Goal: Information Seeking & Learning: Learn about a topic

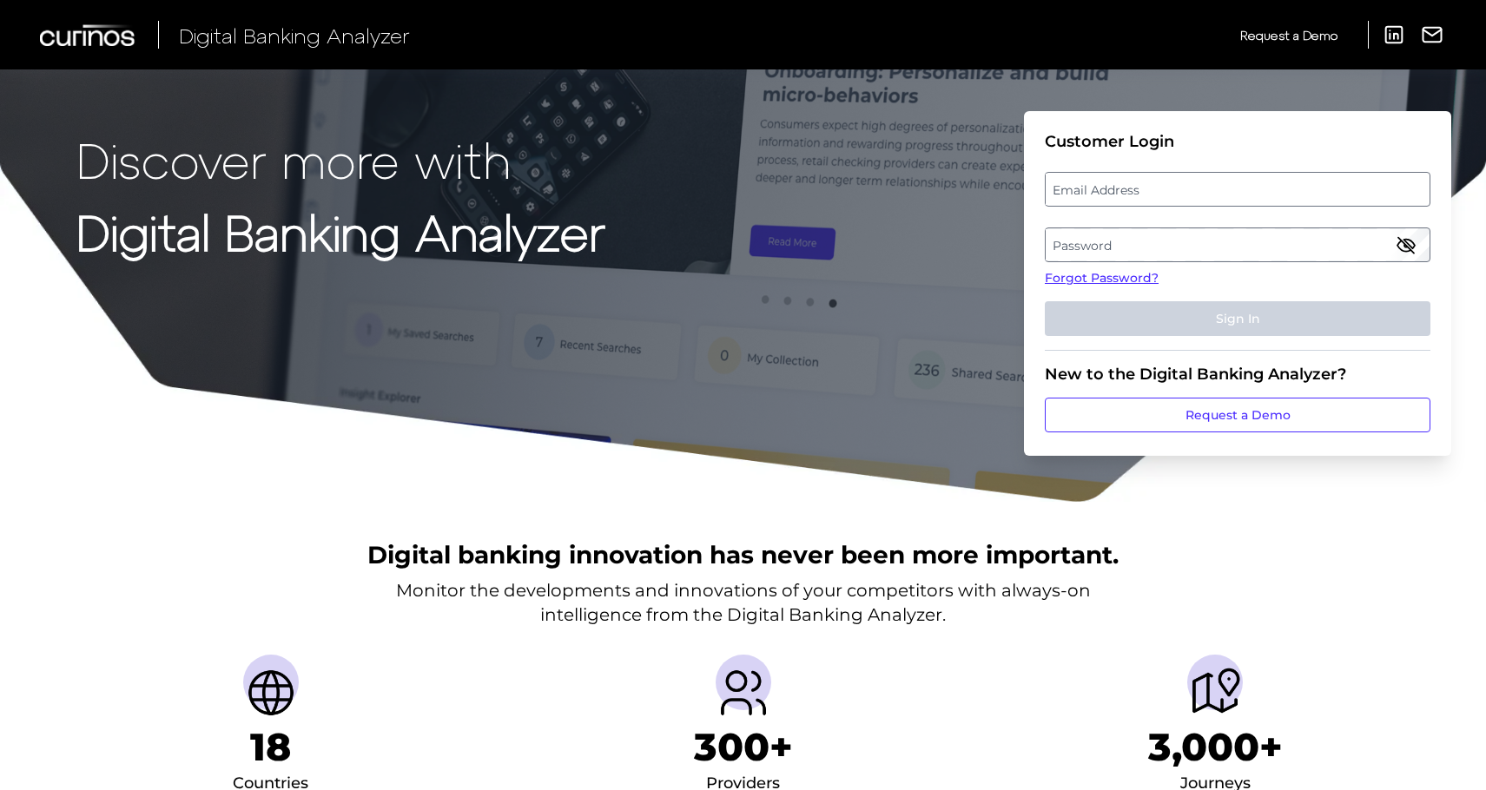
click at [1100, 188] on label "Email Address" at bounding box center [1237, 189] width 383 height 31
click at [1100, 188] on input "email" at bounding box center [1238, 189] width 386 height 35
type input "ronny.michael@bmo.com"
click at [1106, 237] on label "Password" at bounding box center [1237, 244] width 383 height 31
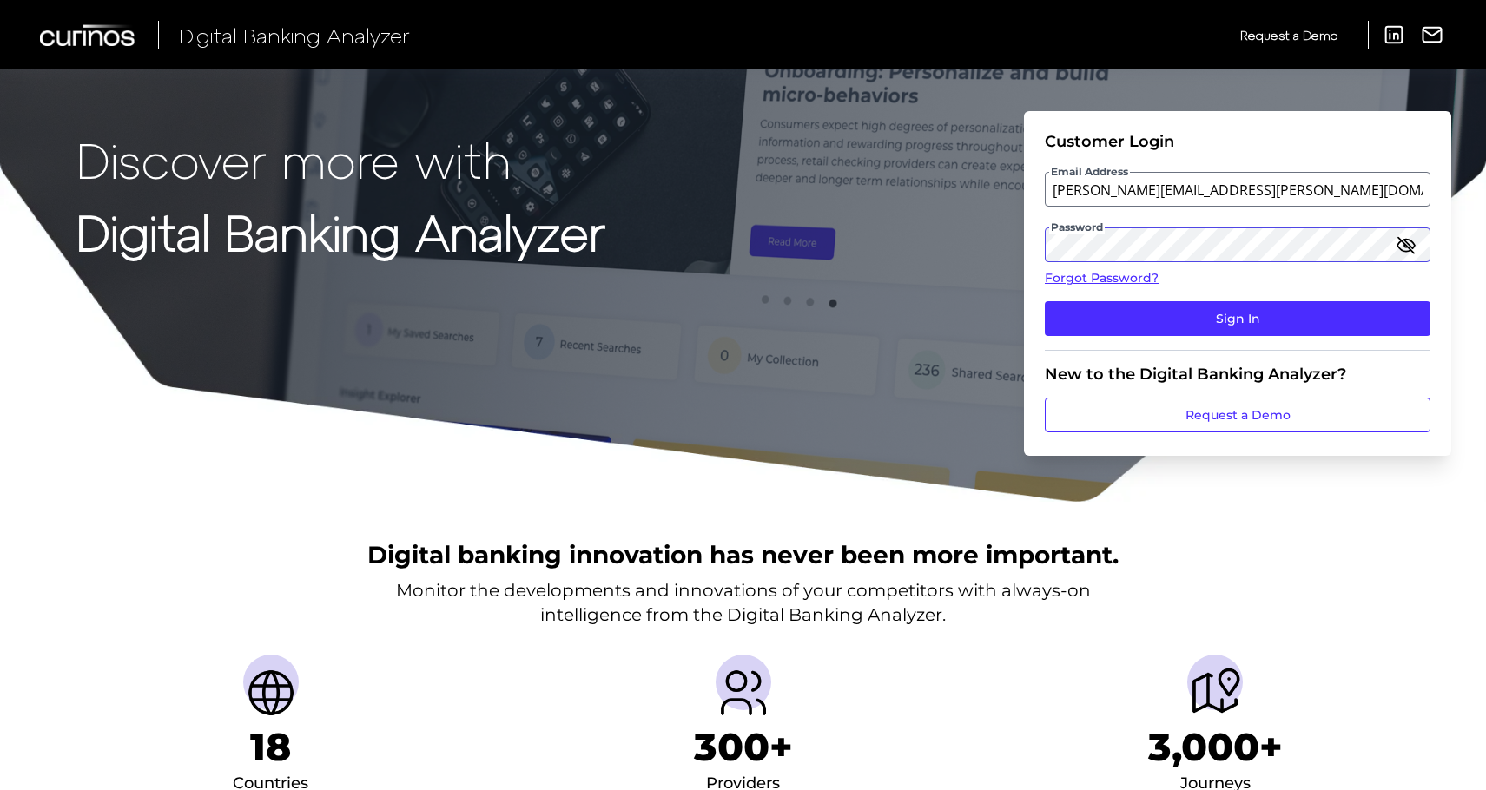
click at [1045, 301] on button "Sign In" at bounding box center [1238, 318] width 386 height 35
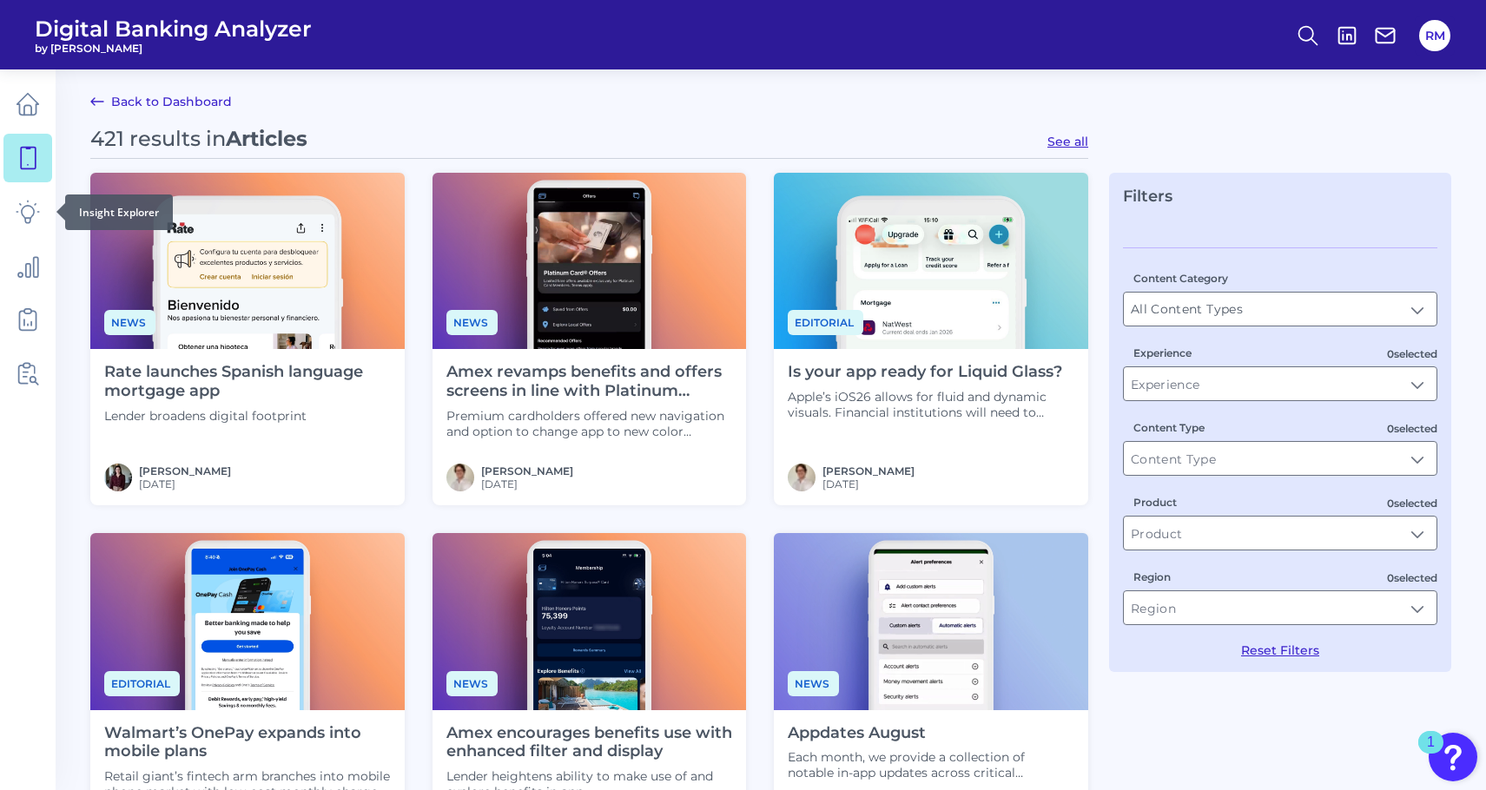
click at [30, 172] on link at bounding box center [27, 158] width 49 height 49
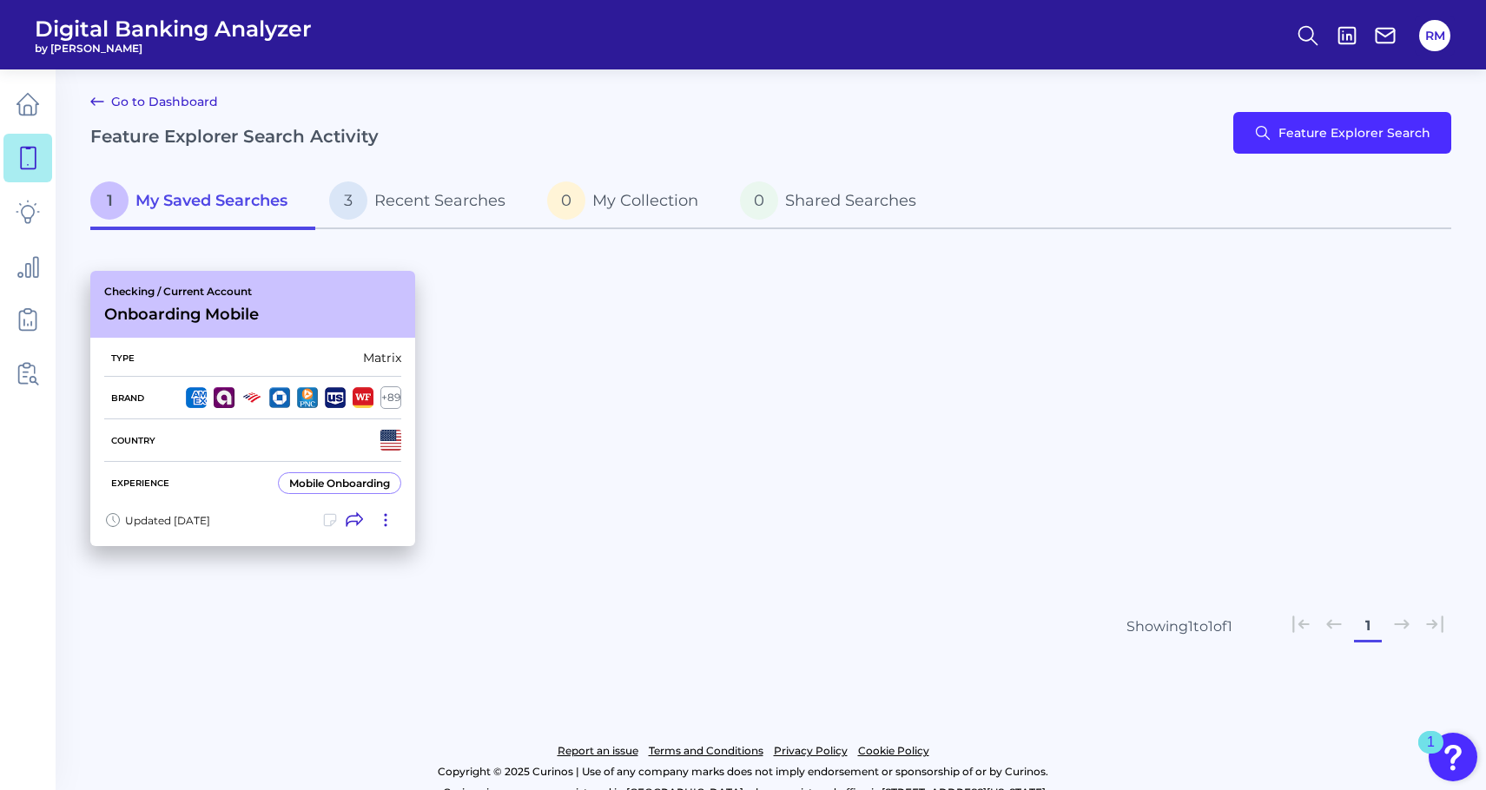
click at [310, 316] on div "Checking / Current Account Onboarding Mobile" at bounding box center [252, 304] width 325 height 67
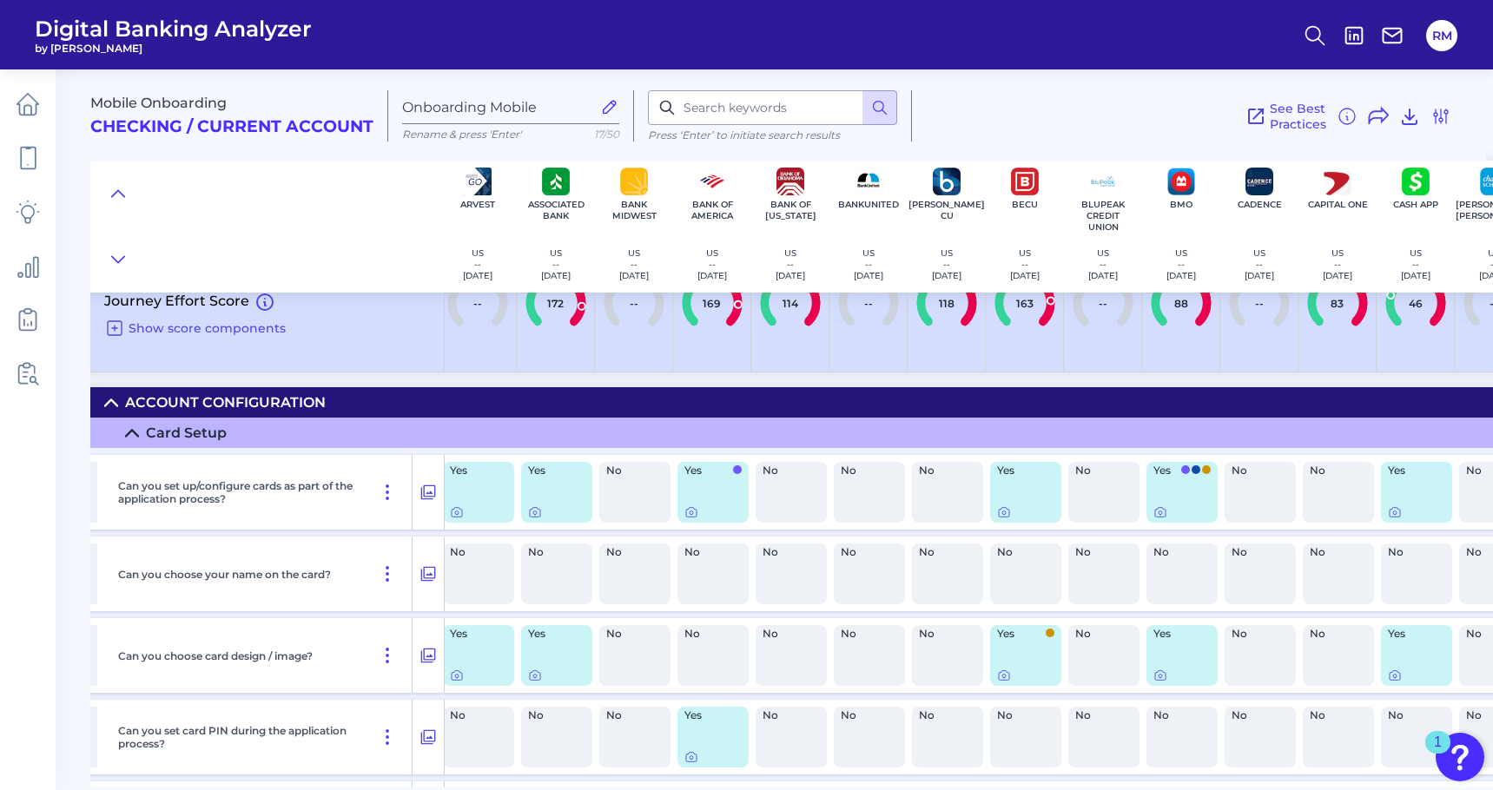
scroll to position [11, 397]
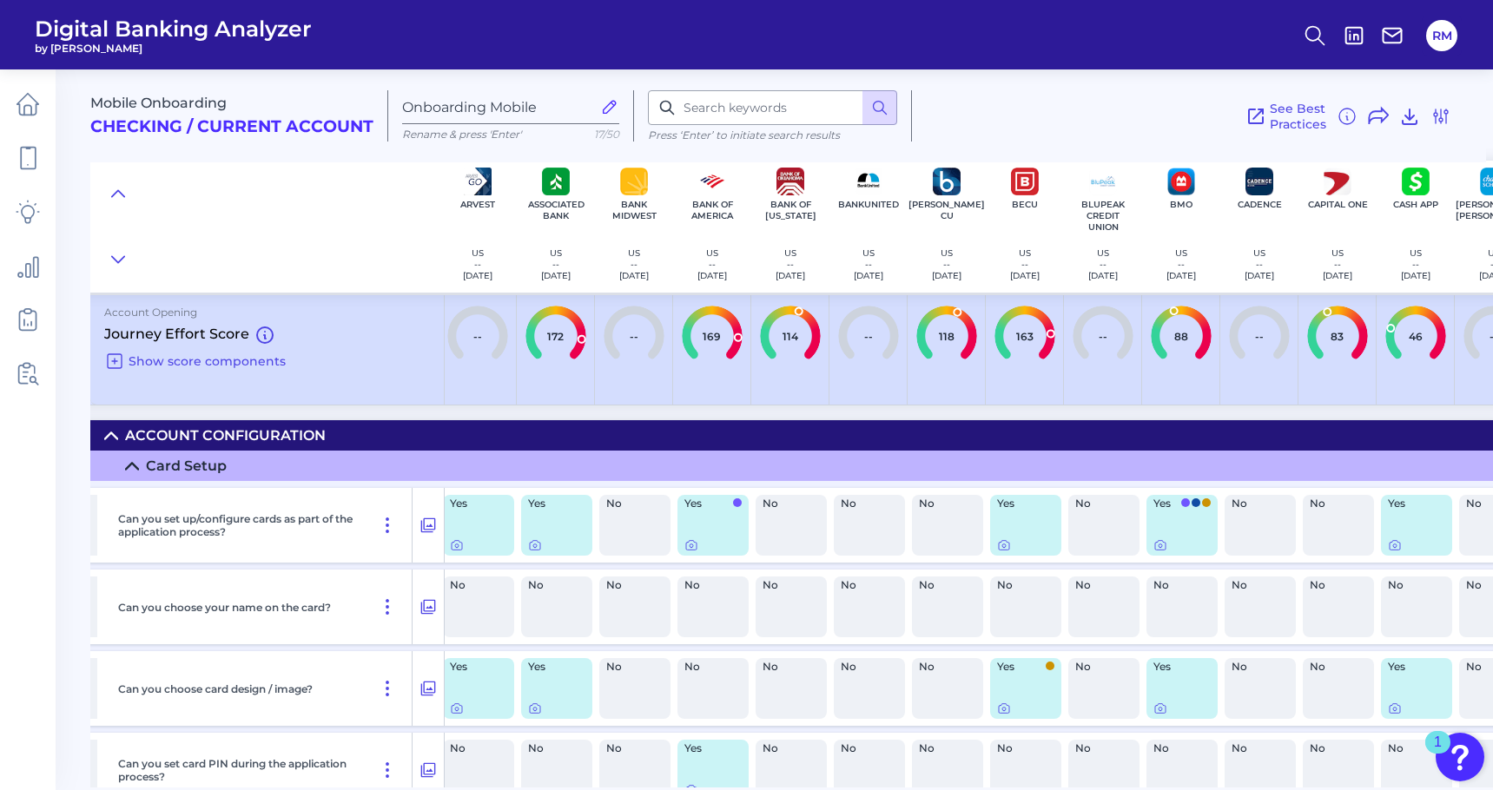
click at [128, 459] on icon at bounding box center [132, 466] width 14 height 14
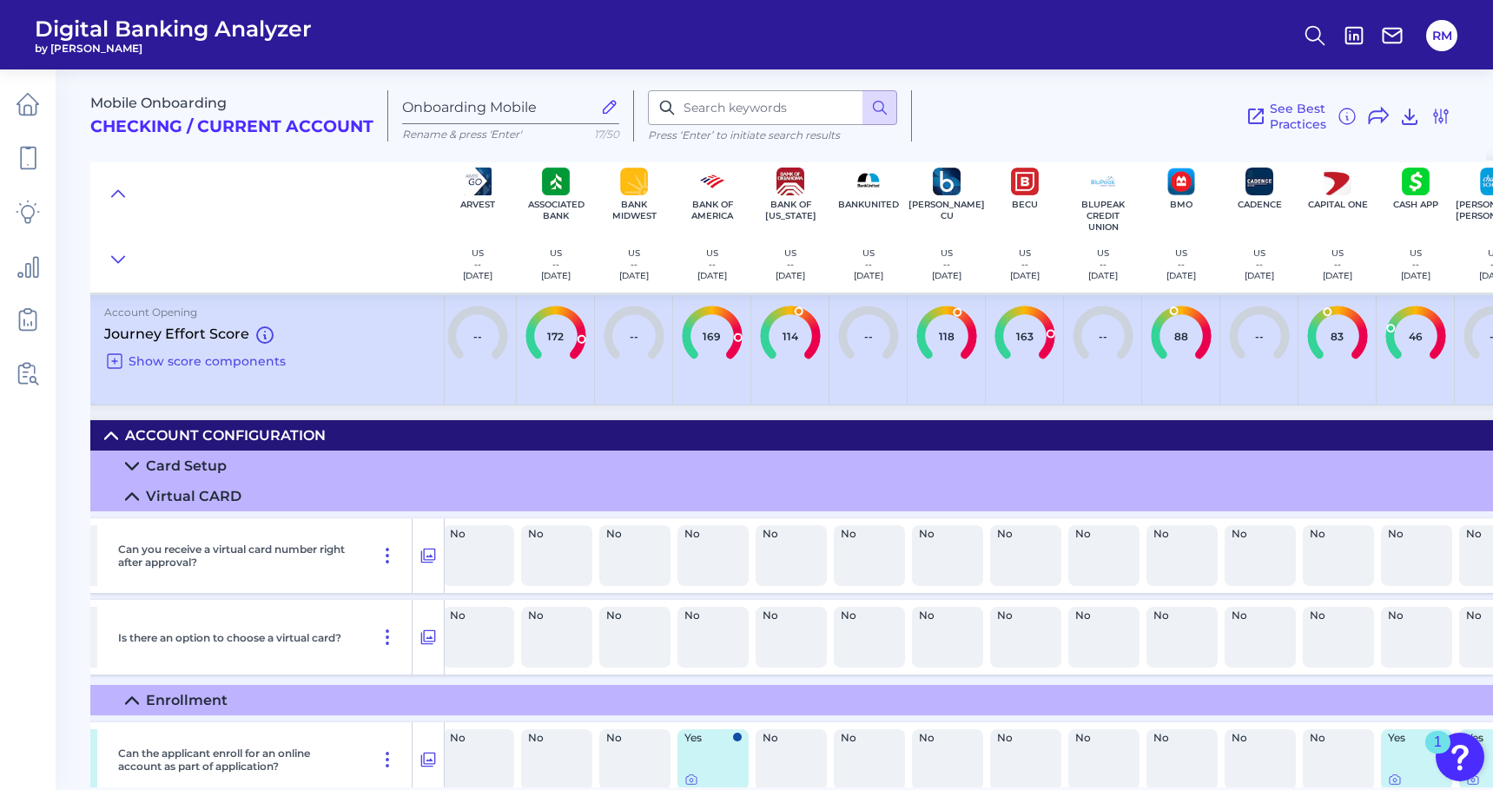
click at [133, 498] on icon at bounding box center [132, 497] width 14 height 14
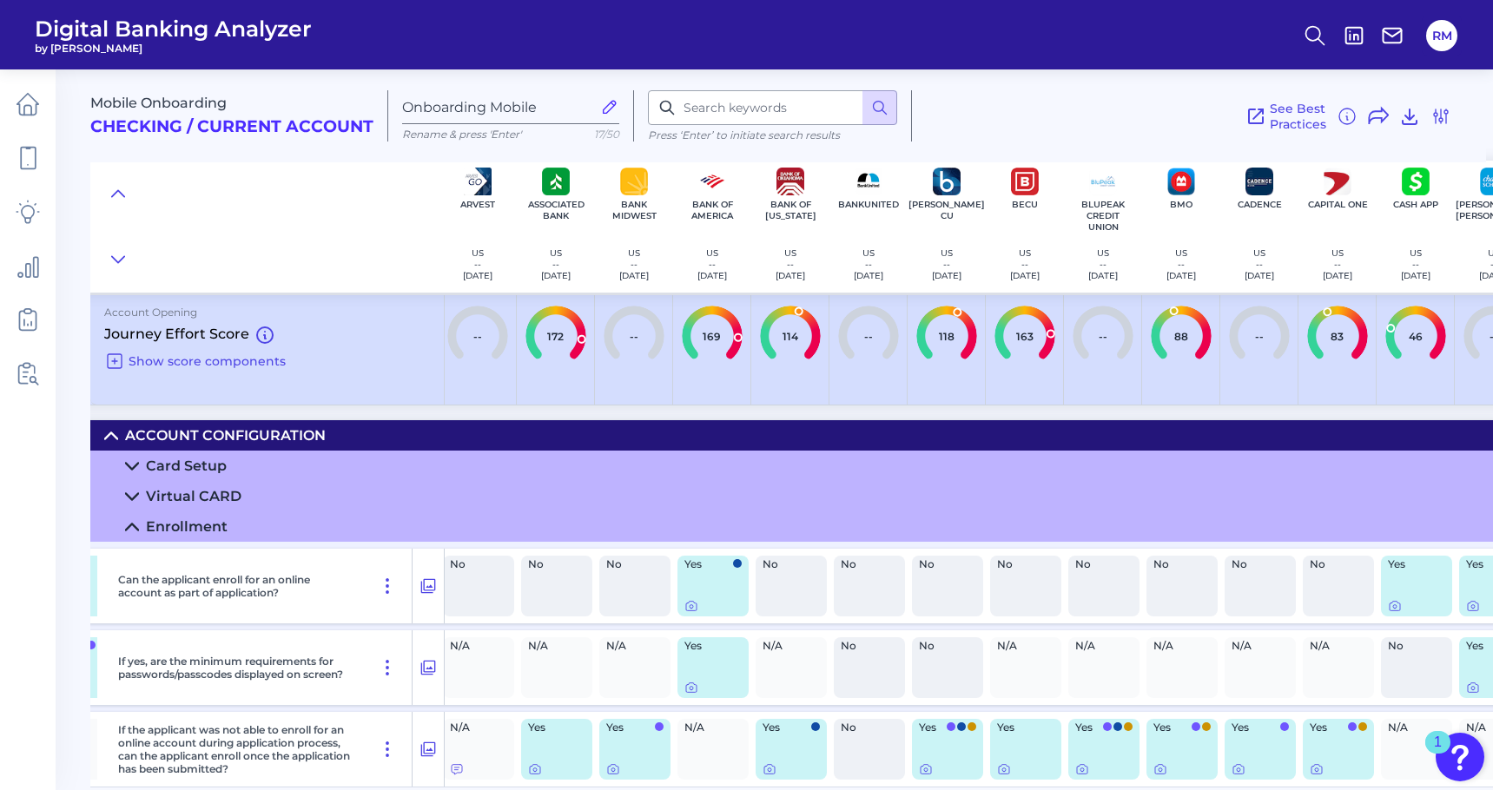
click at [135, 525] on icon at bounding box center [132, 527] width 12 height 6
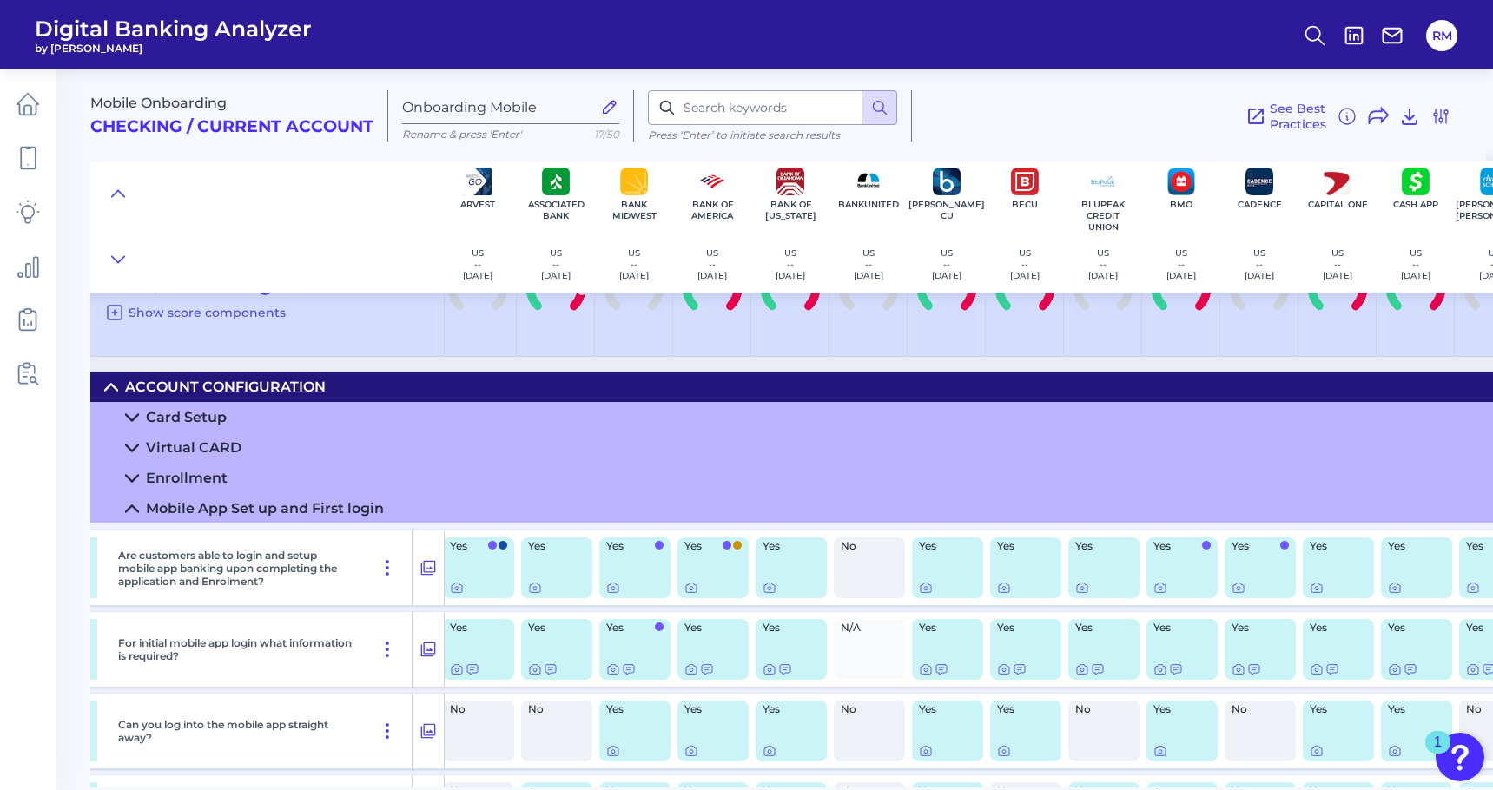
scroll to position [63, 397]
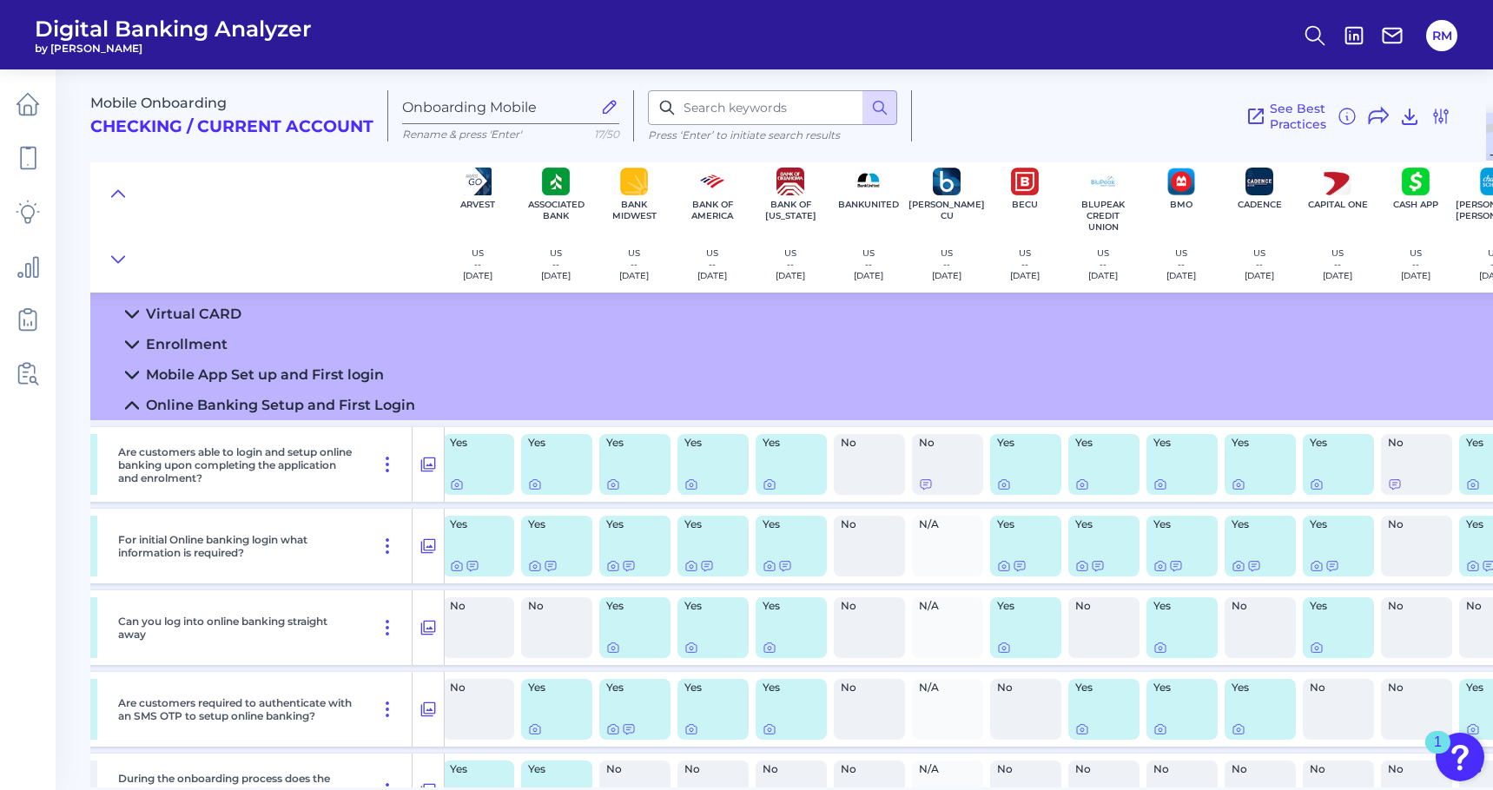
scroll to position [185, 397]
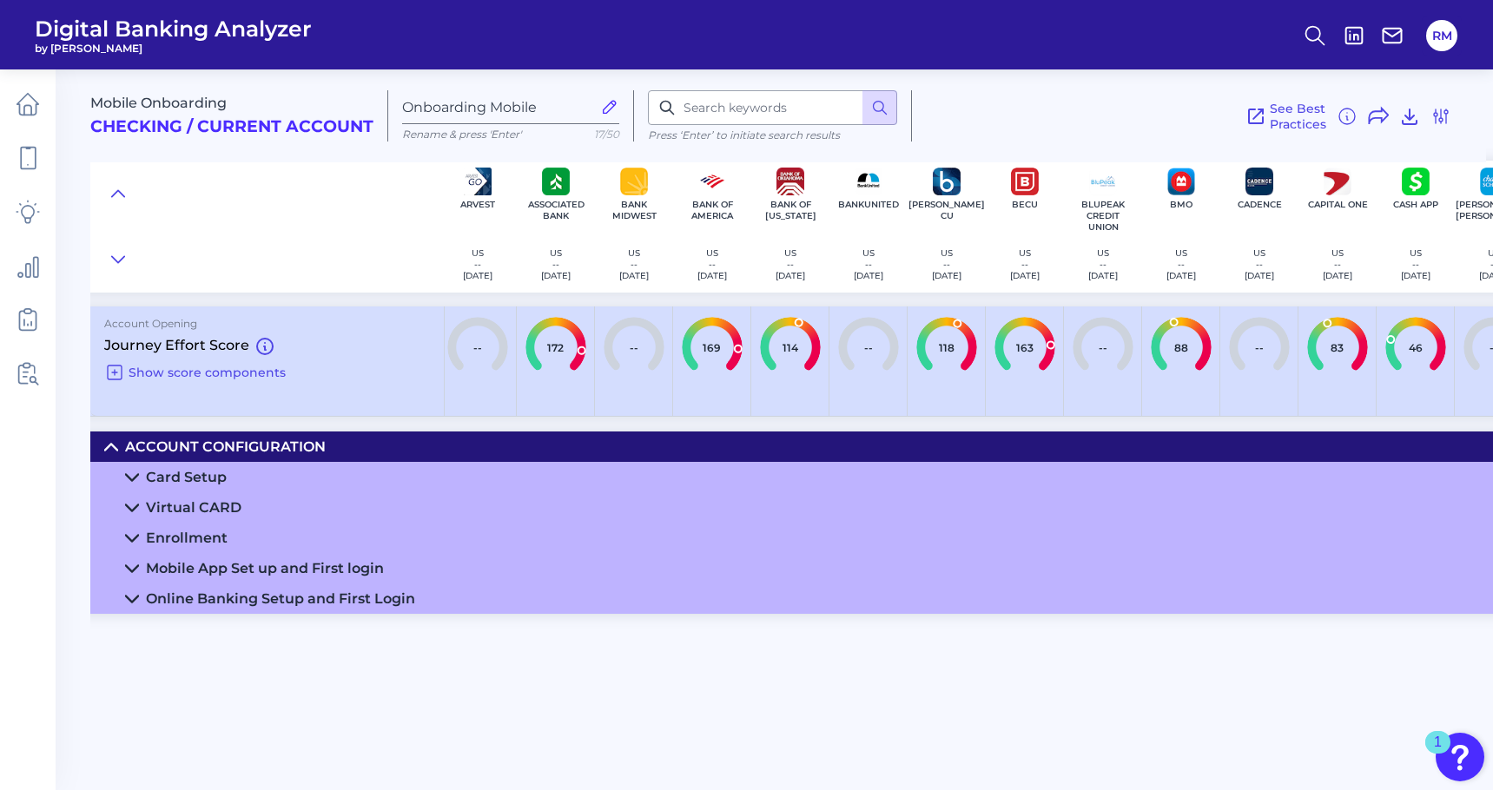
click at [127, 572] on icon at bounding box center [132, 569] width 14 height 14
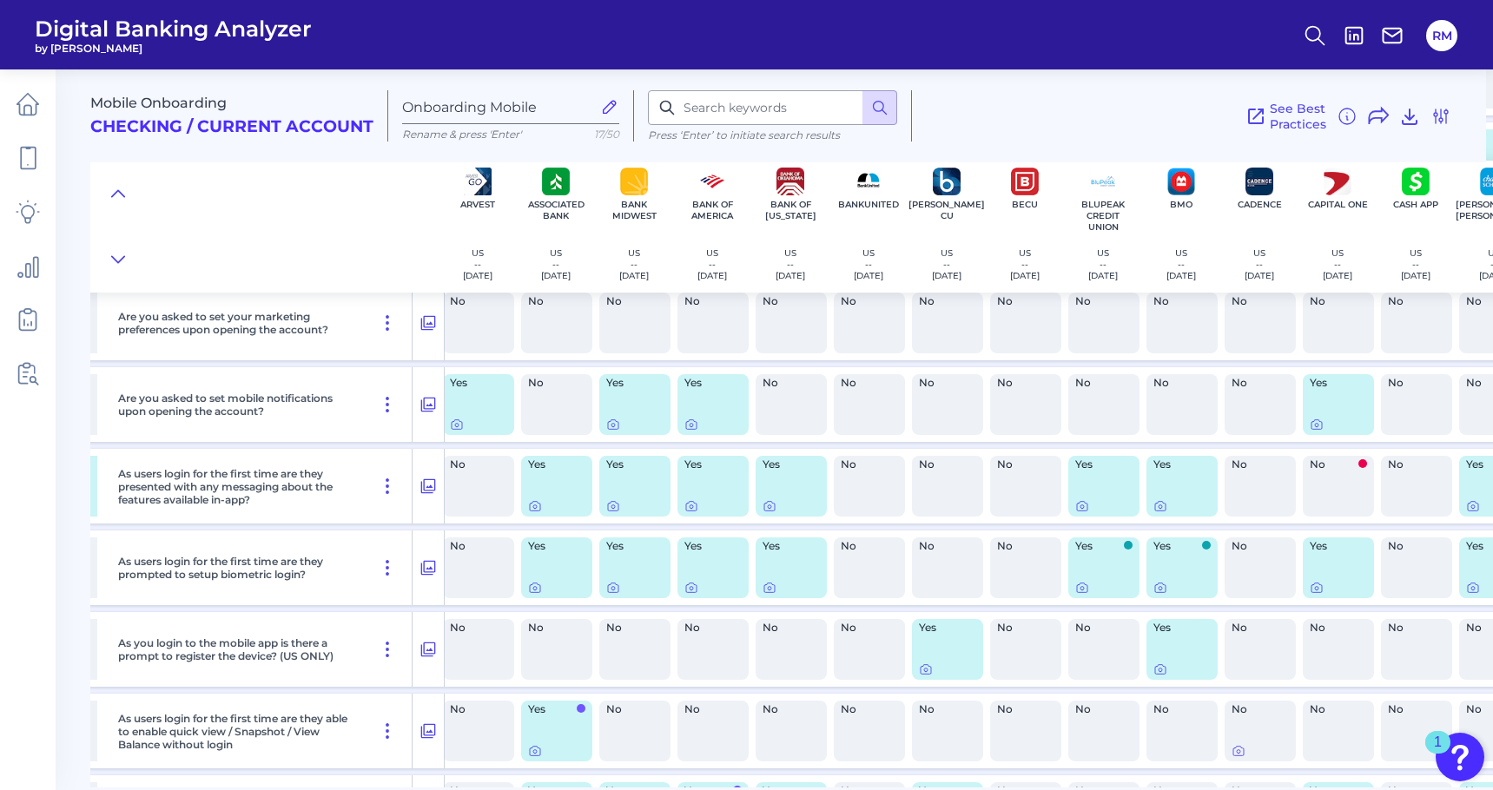
scroll to position [865, 397]
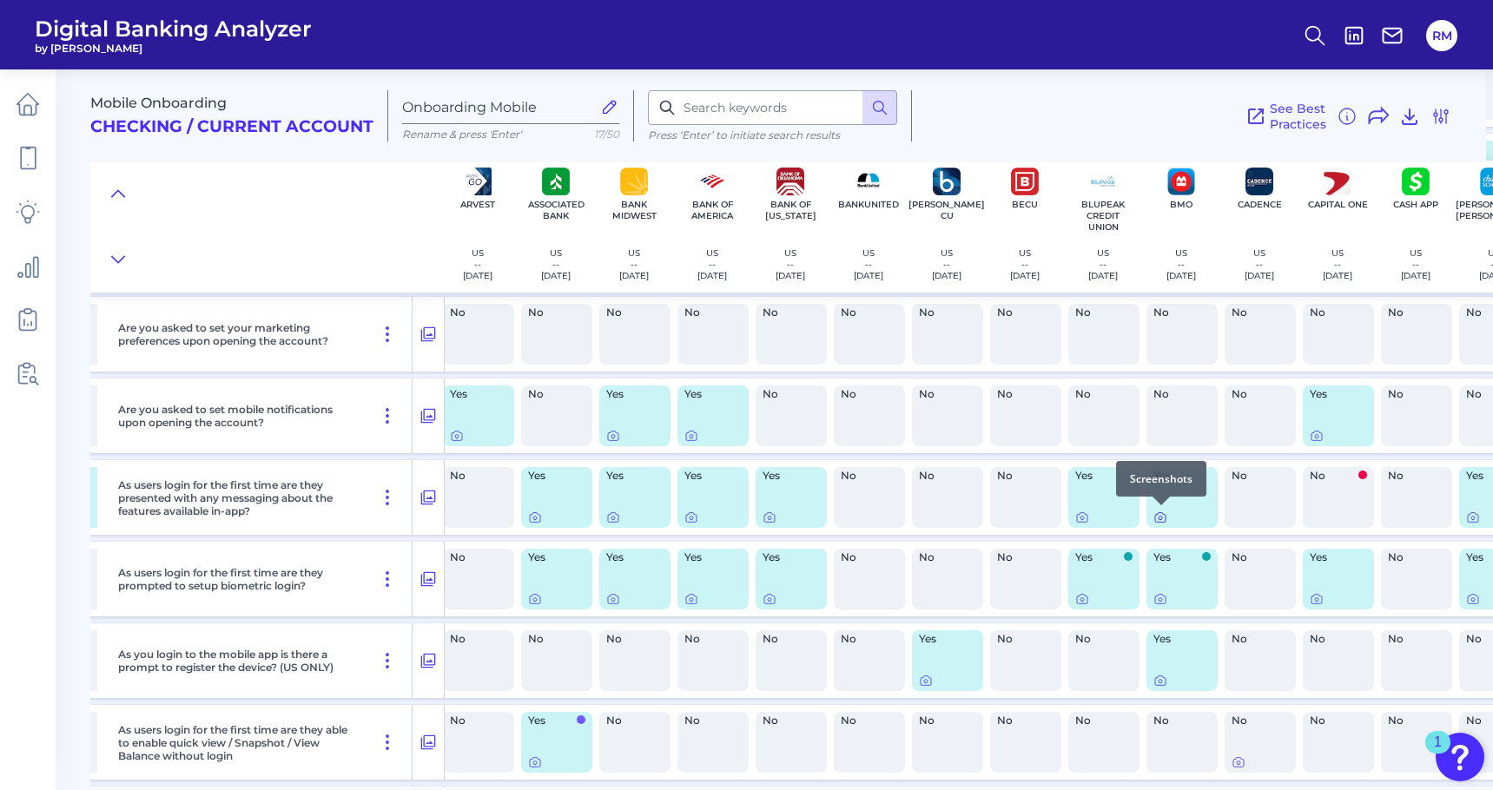
click at [1162, 519] on icon at bounding box center [1160, 518] width 14 height 14
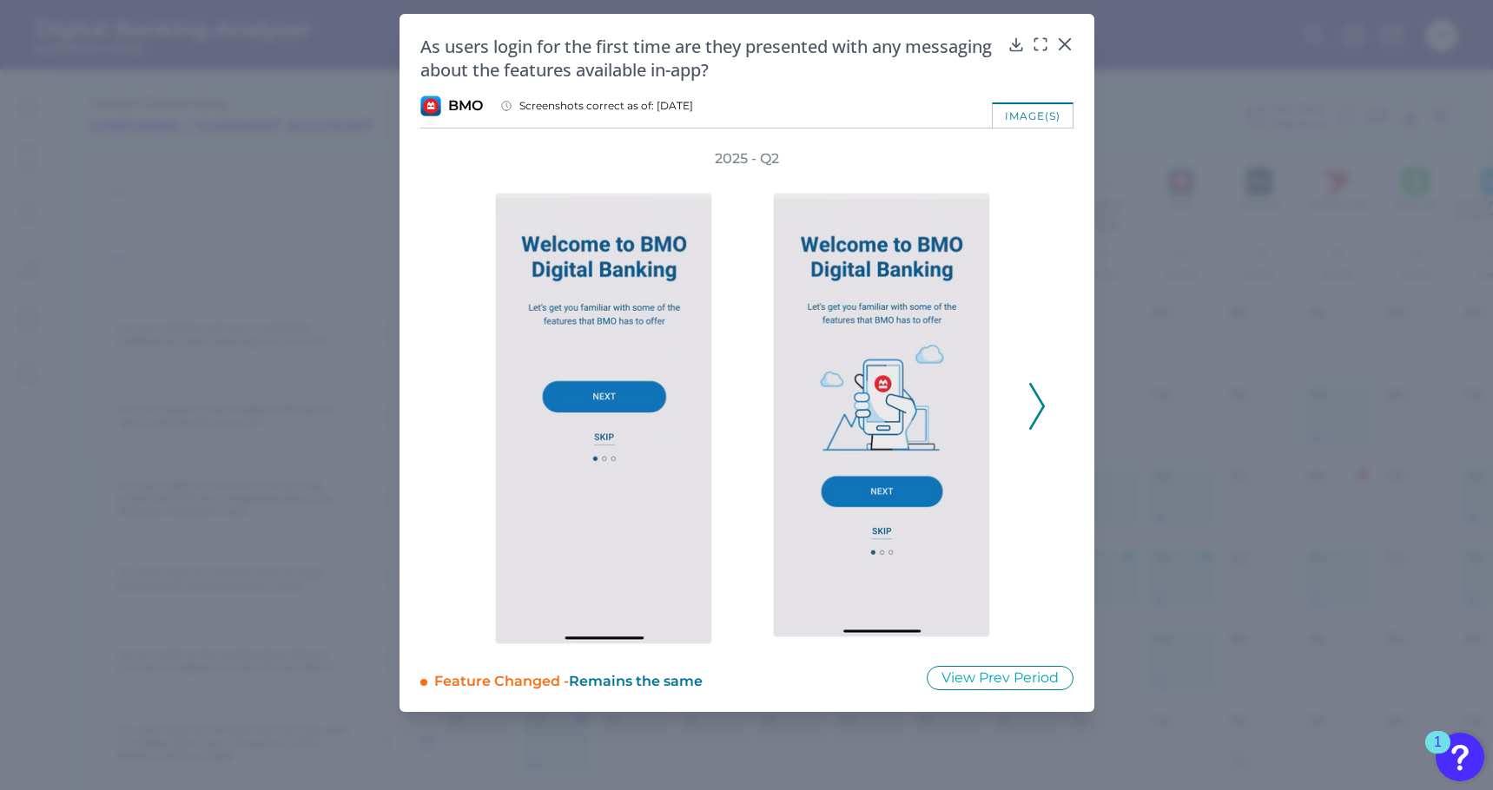
click at [1042, 405] on polyline at bounding box center [1036, 406] width 13 height 44
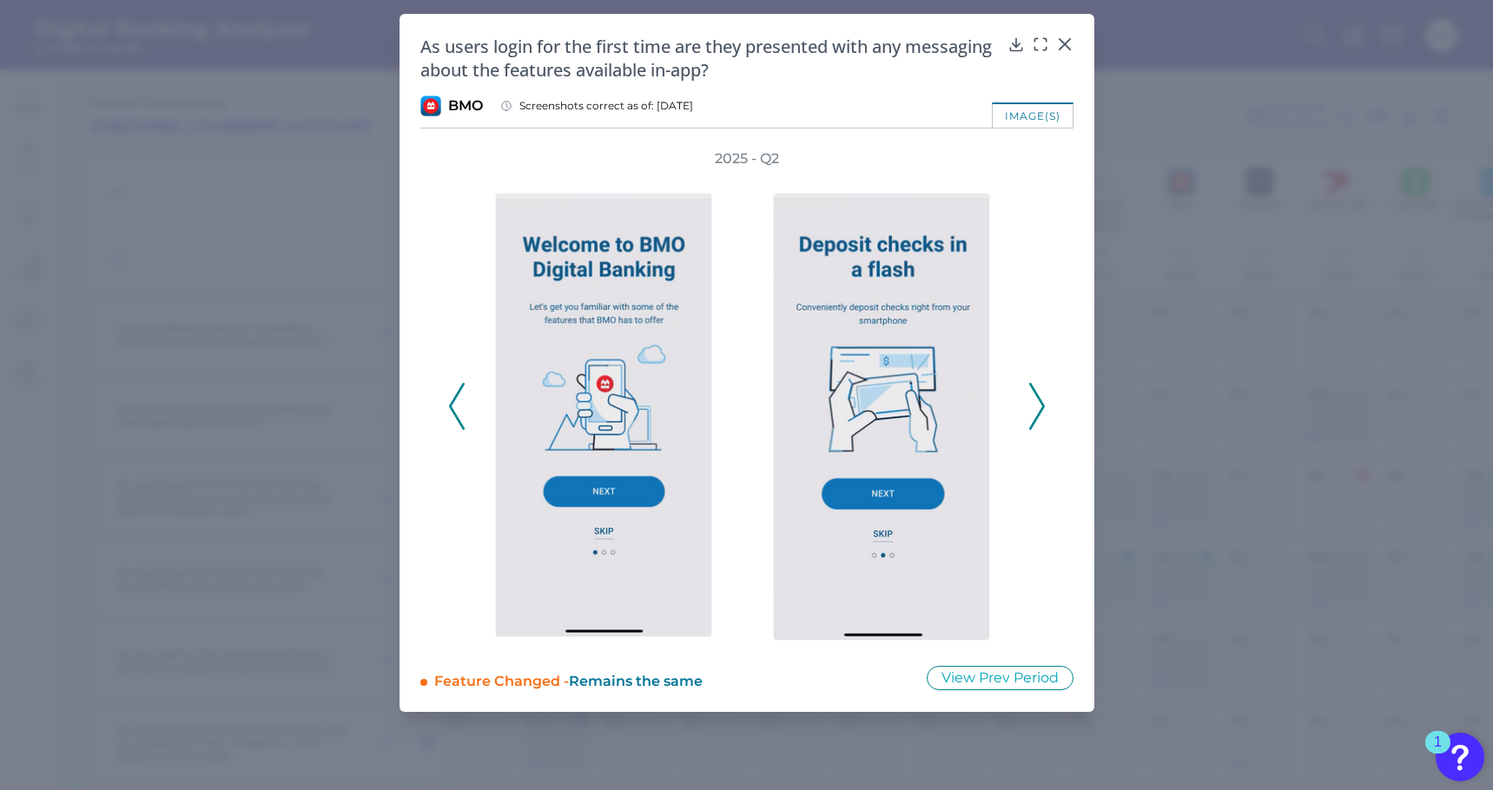
click at [1042, 405] on polyline at bounding box center [1036, 406] width 13 height 44
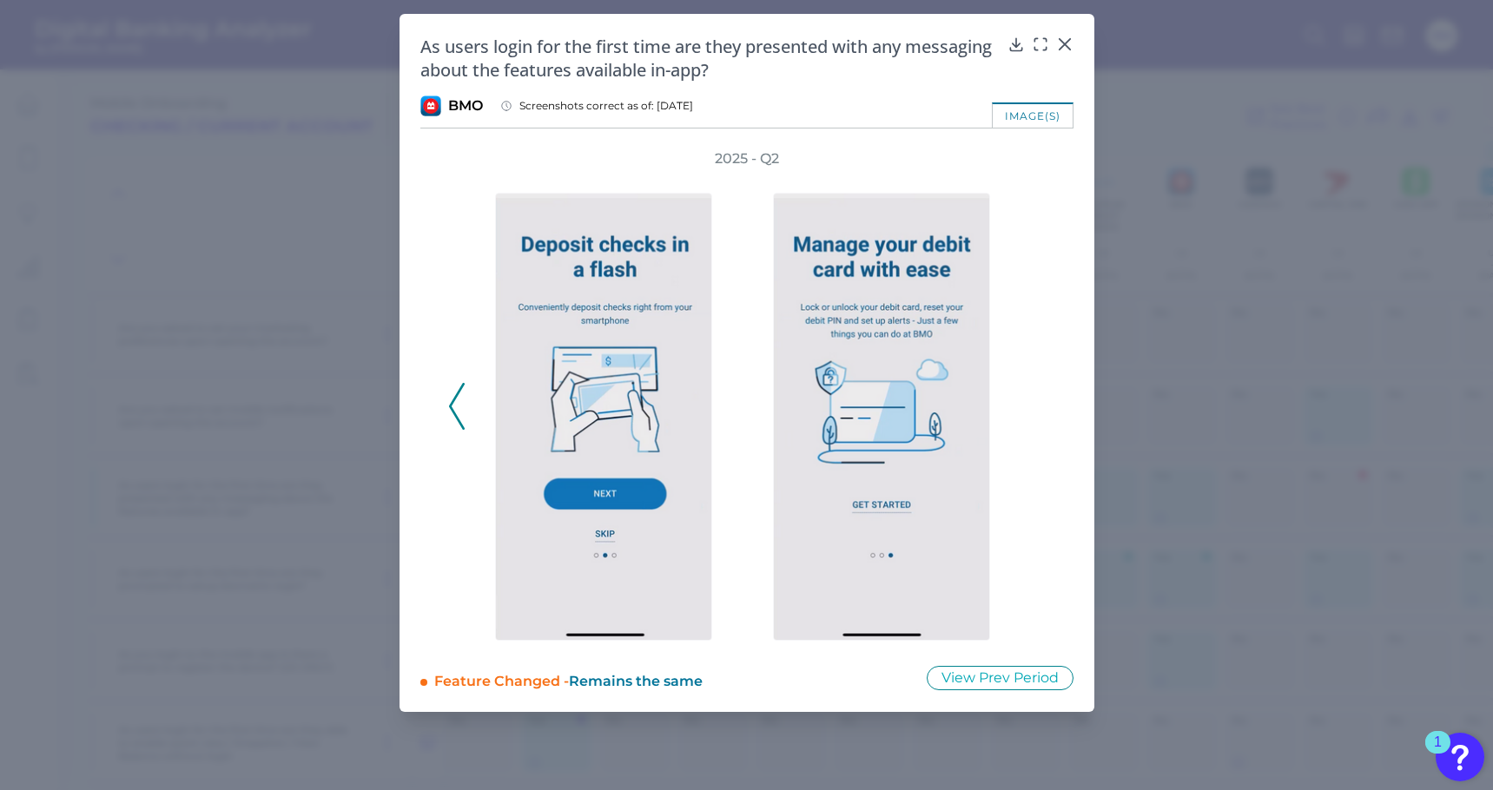
click at [461, 407] on icon at bounding box center [457, 406] width 16 height 47
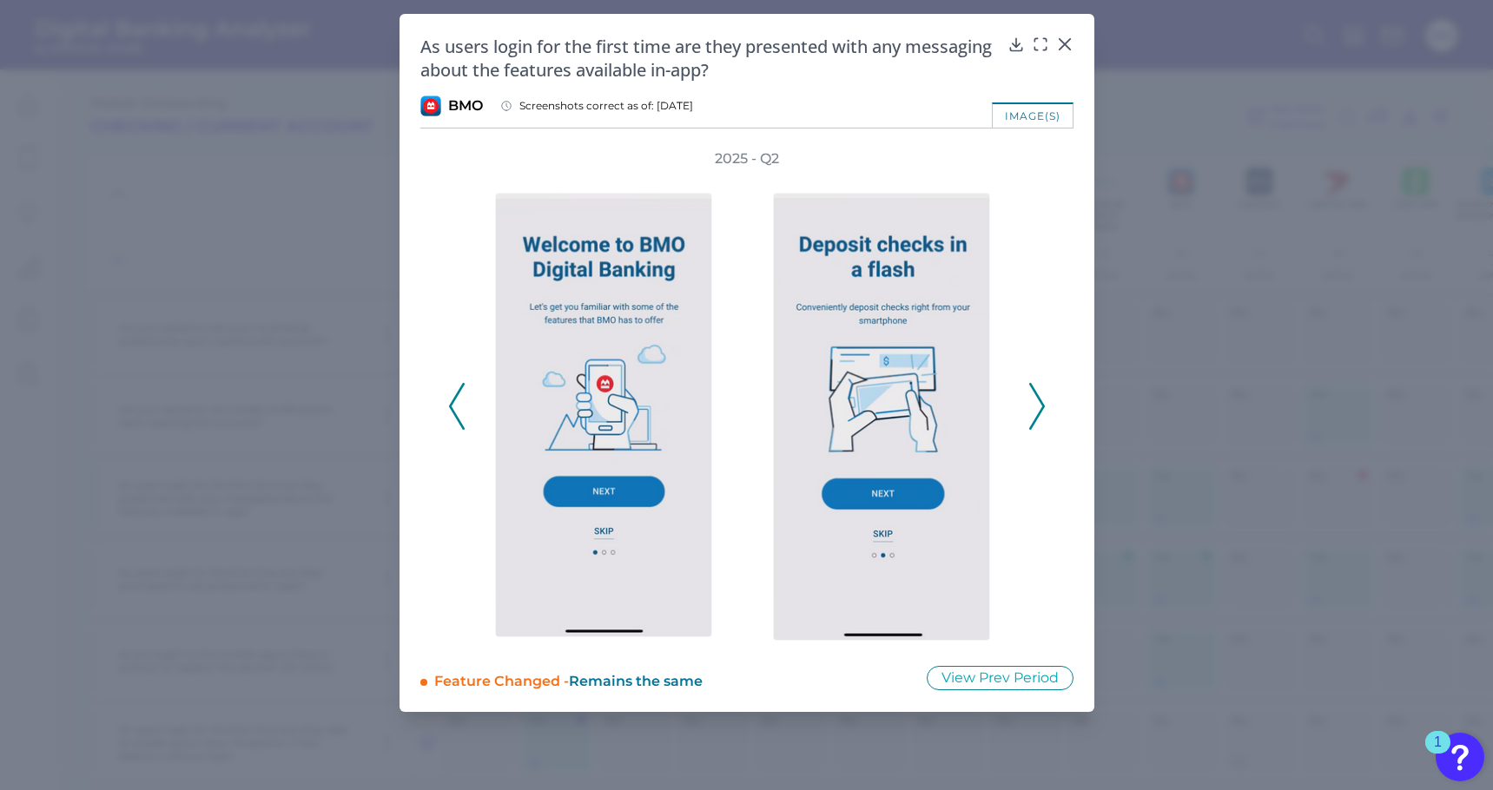
click at [461, 407] on icon at bounding box center [457, 406] width 16 height 47
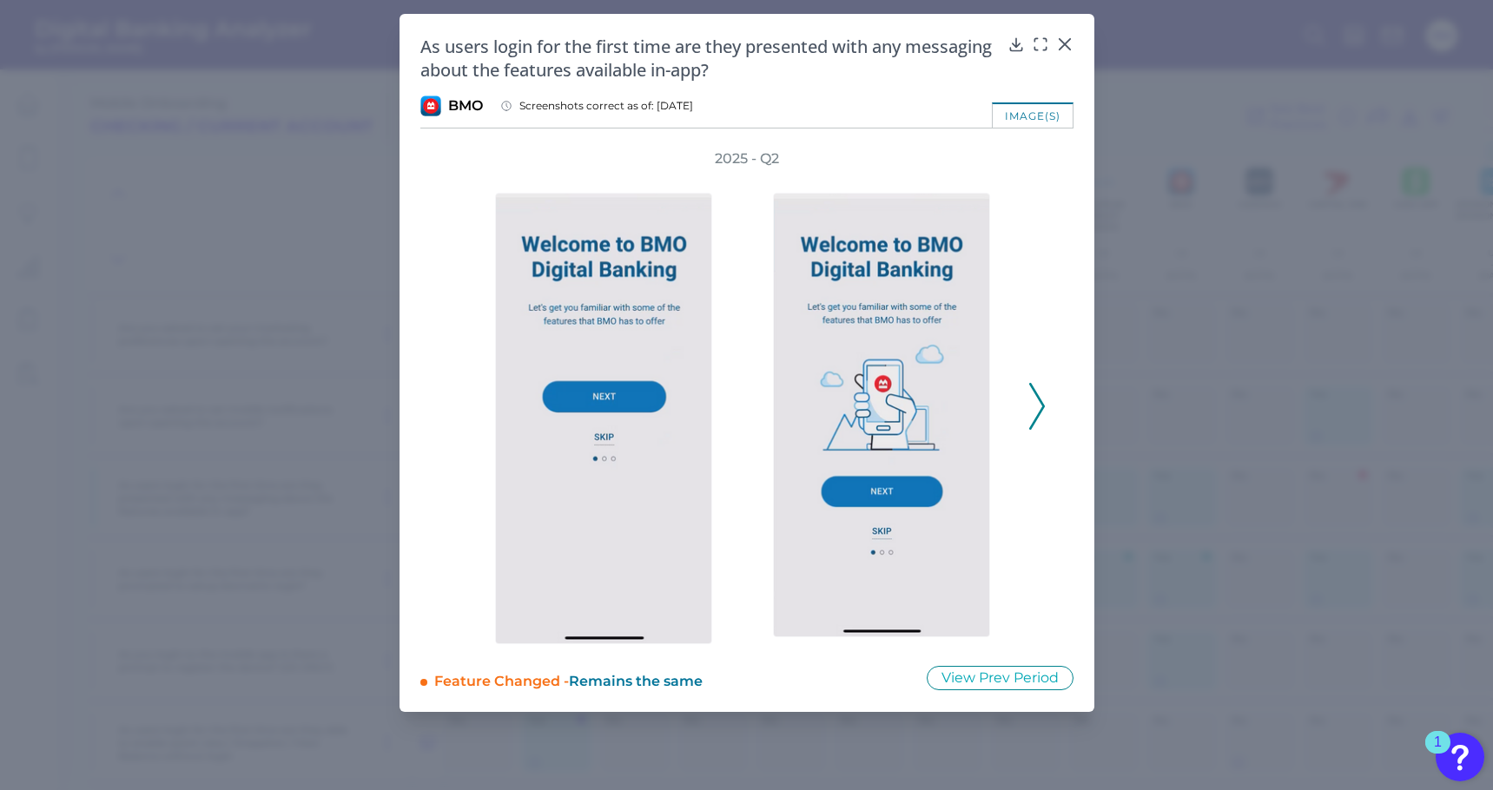
click at [461, 407] on div "2025 - Q2" at bounding box center [747, 396] width 598 height 495
click at [1042, 412] on icon at bounding box center [1037, 406] width 16 height 47
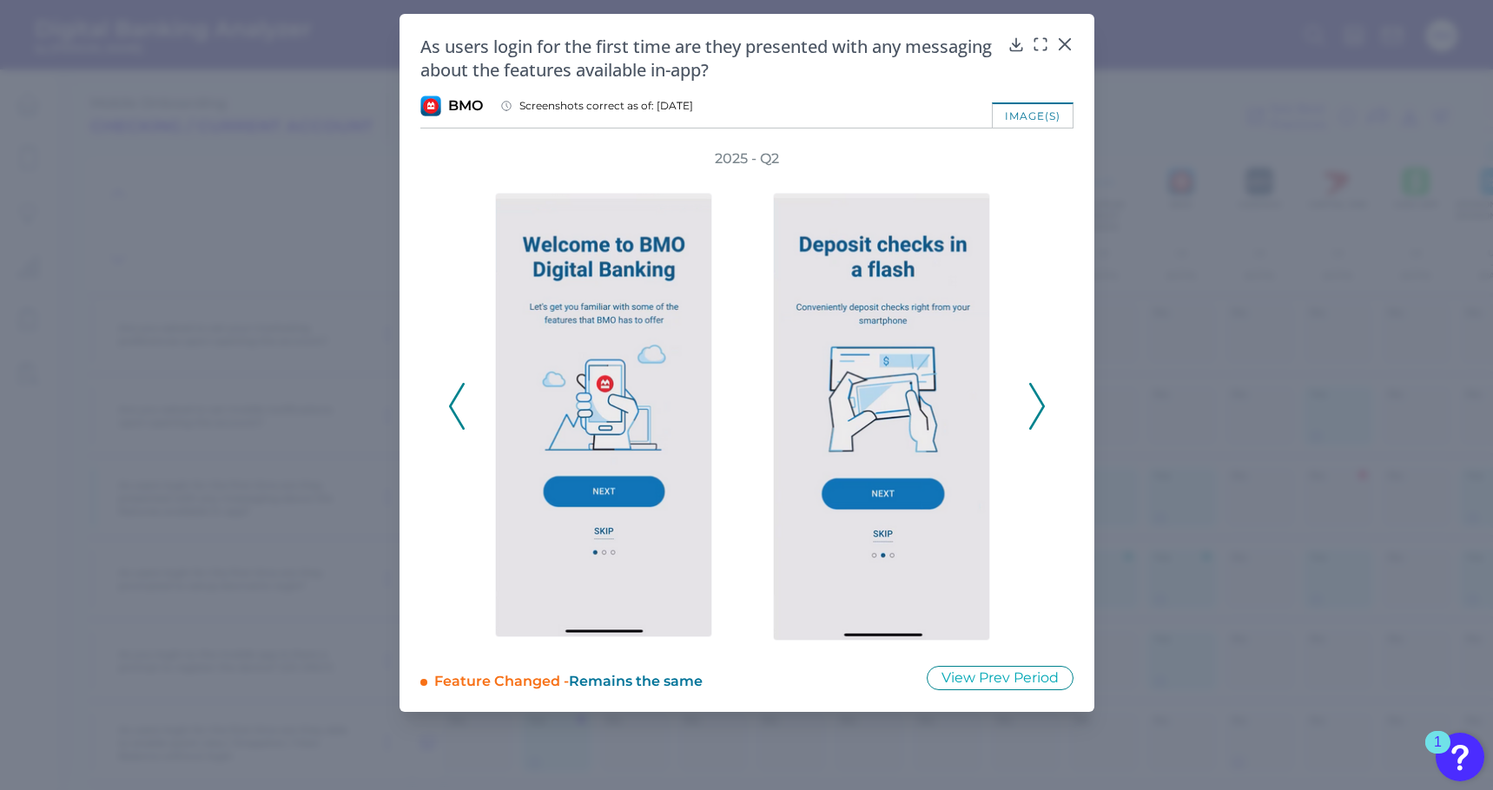
click at [1042, 410] on icon at bounding box center [1037, 406] width 16 height 47
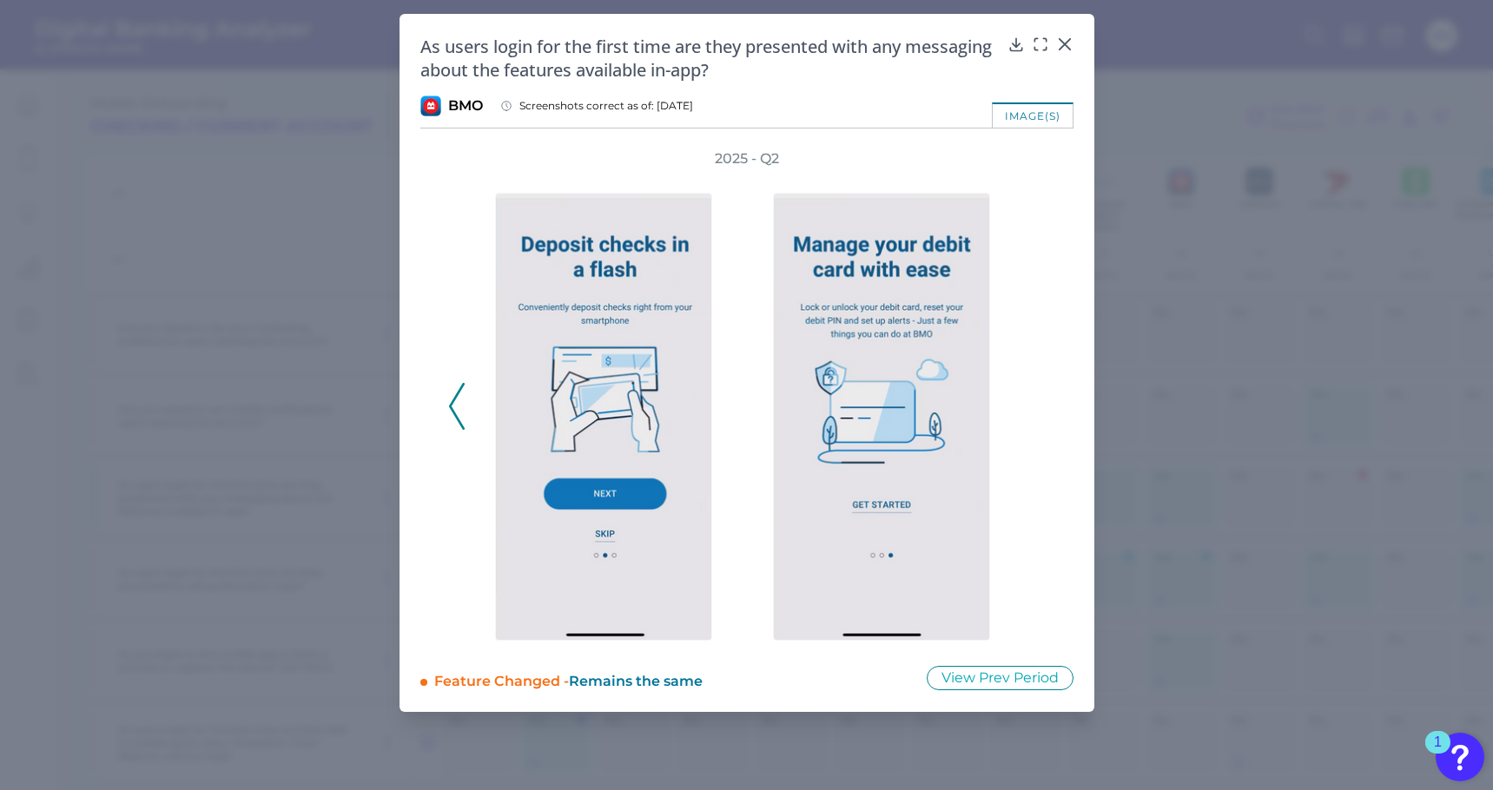
click at [460, 415] on icon at bounding box center [457, 406] width 16 height 47
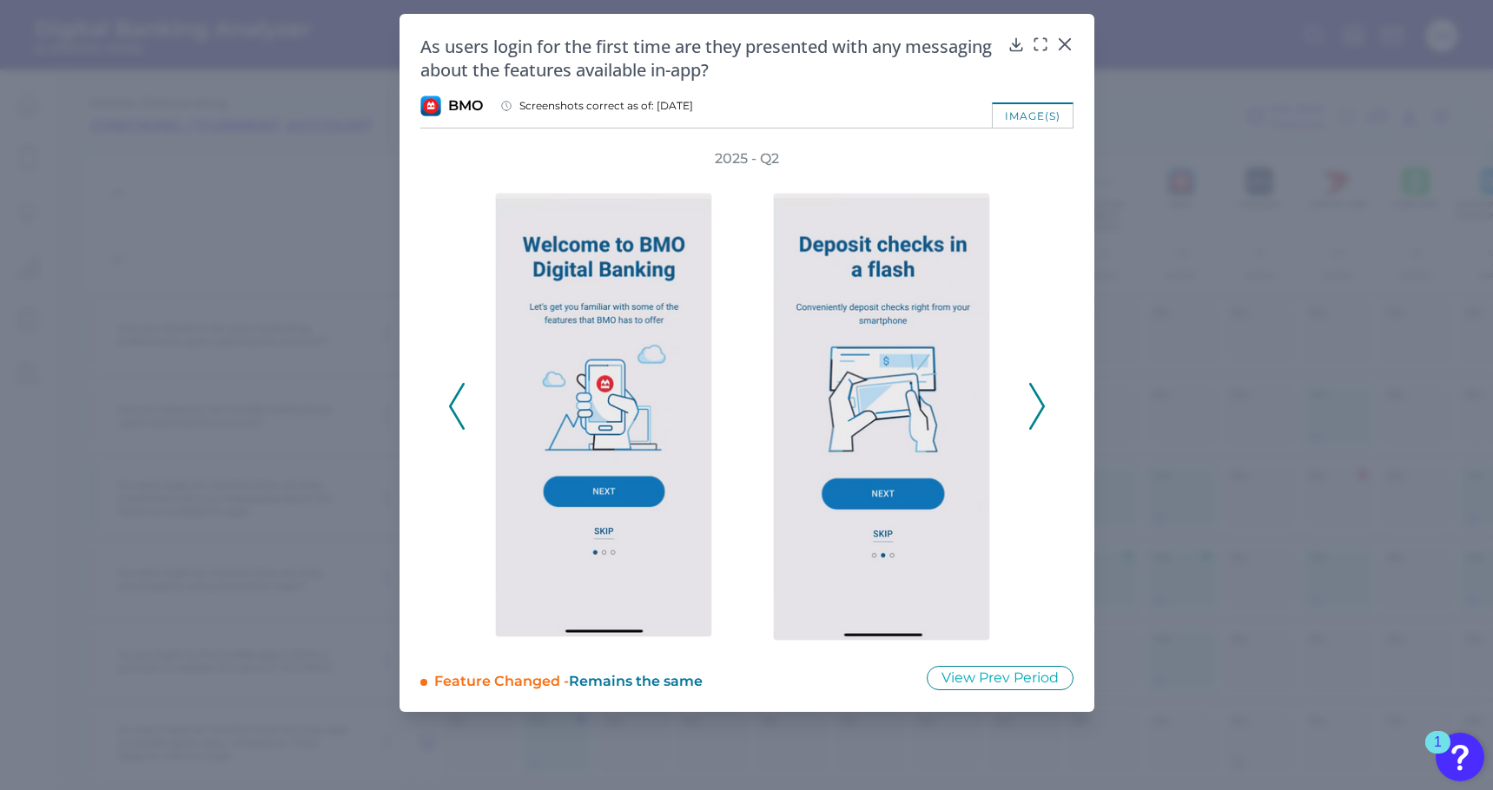
click at [1042, 402] on icon at bounding box center [1037, 406] width 16 height 47
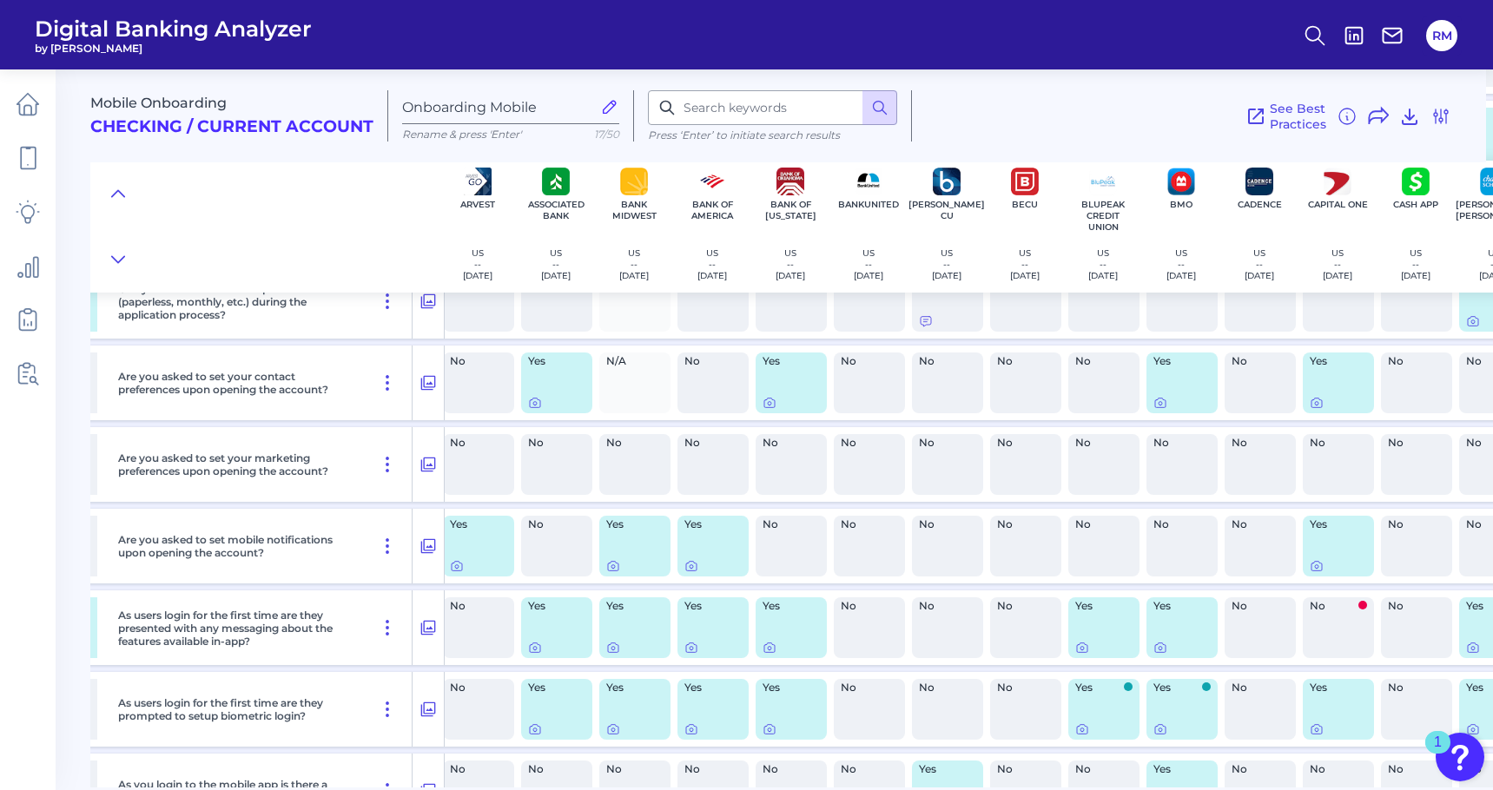
scroll to position [668, 397]
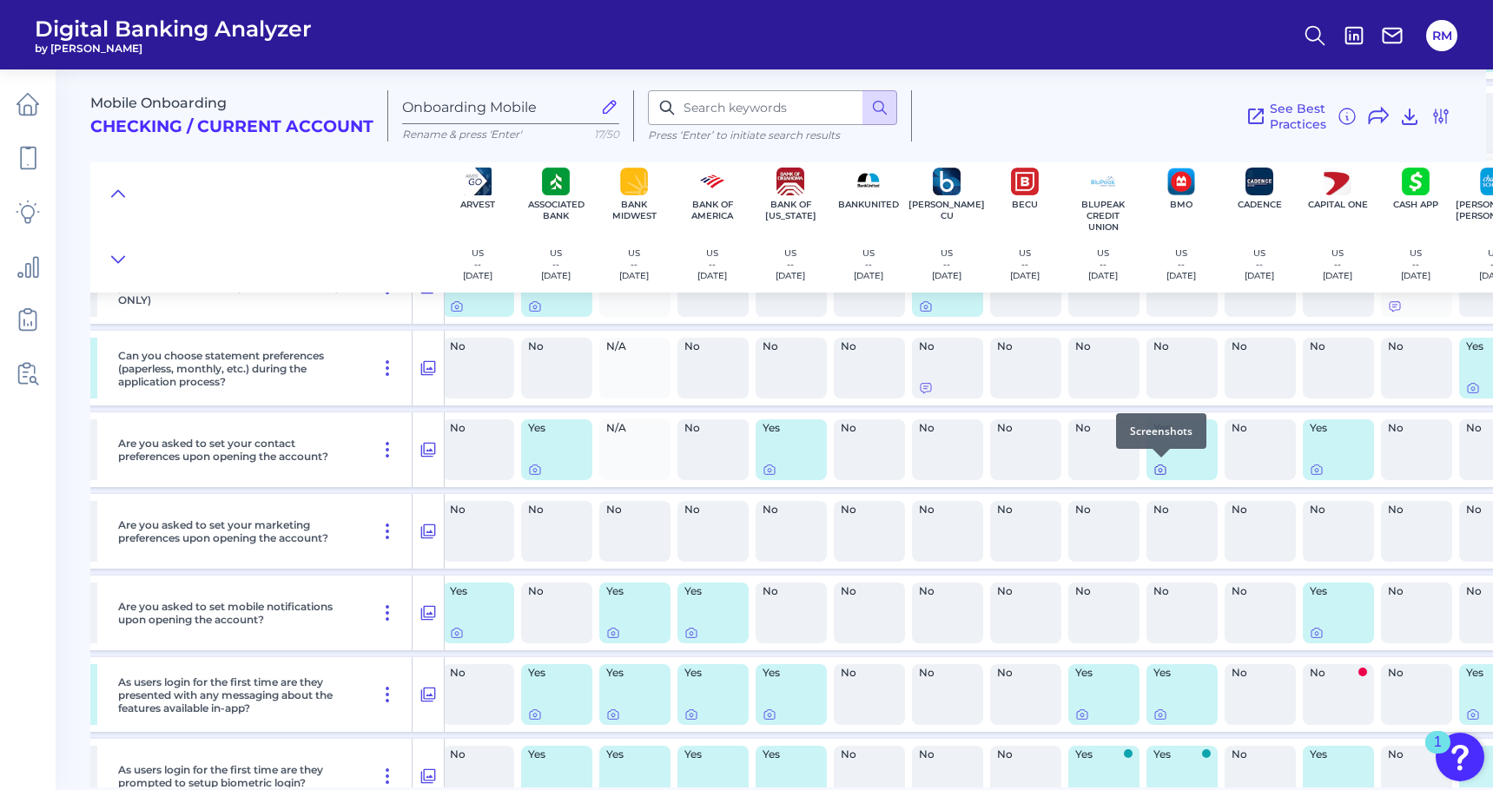
click at [1160, 468] on icon at bounding box center [1160, 470] width 14 height 14
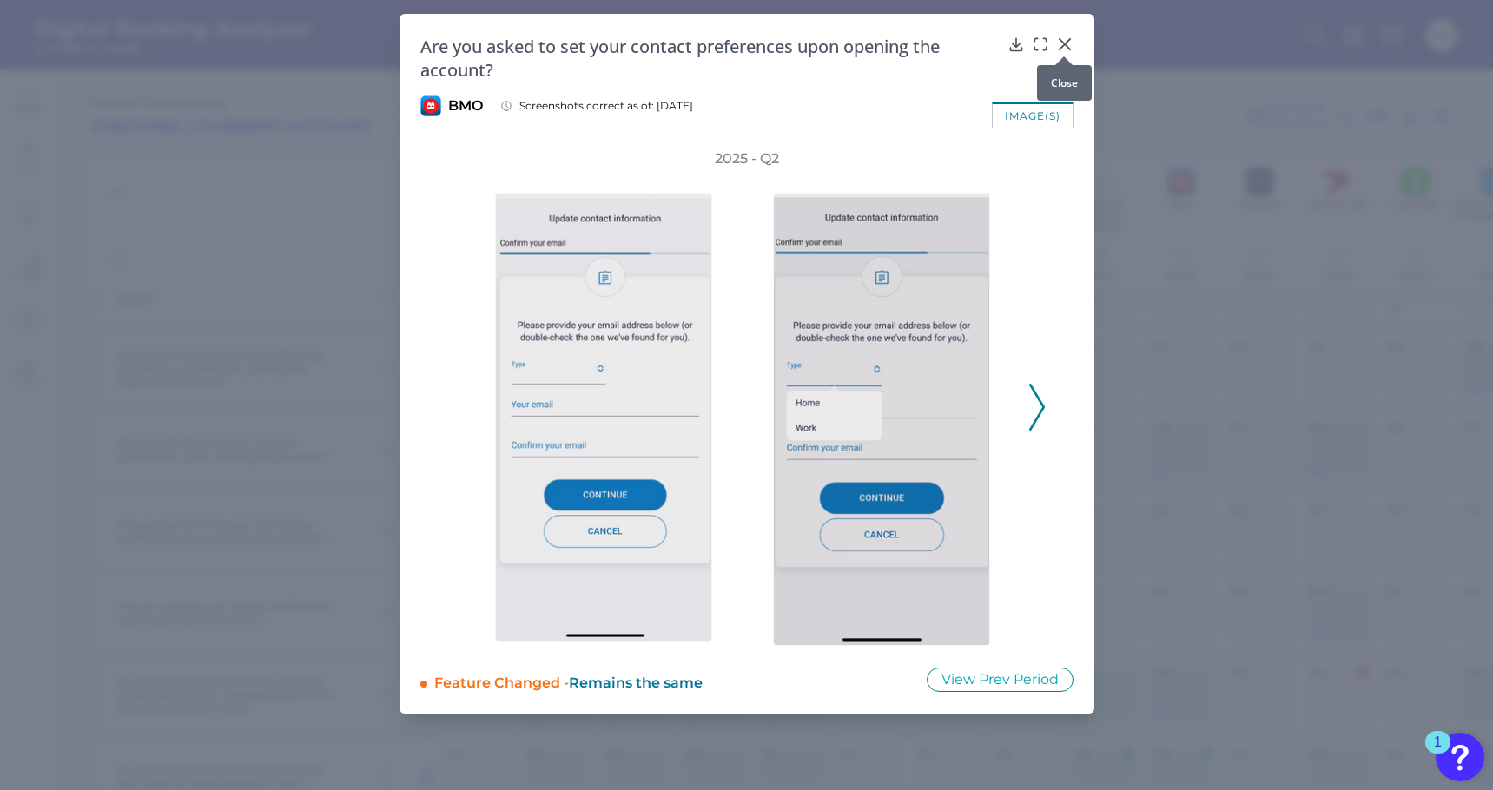
click at [1070, 36] on icon at bounding box center [1064, 44] width 17 height 17
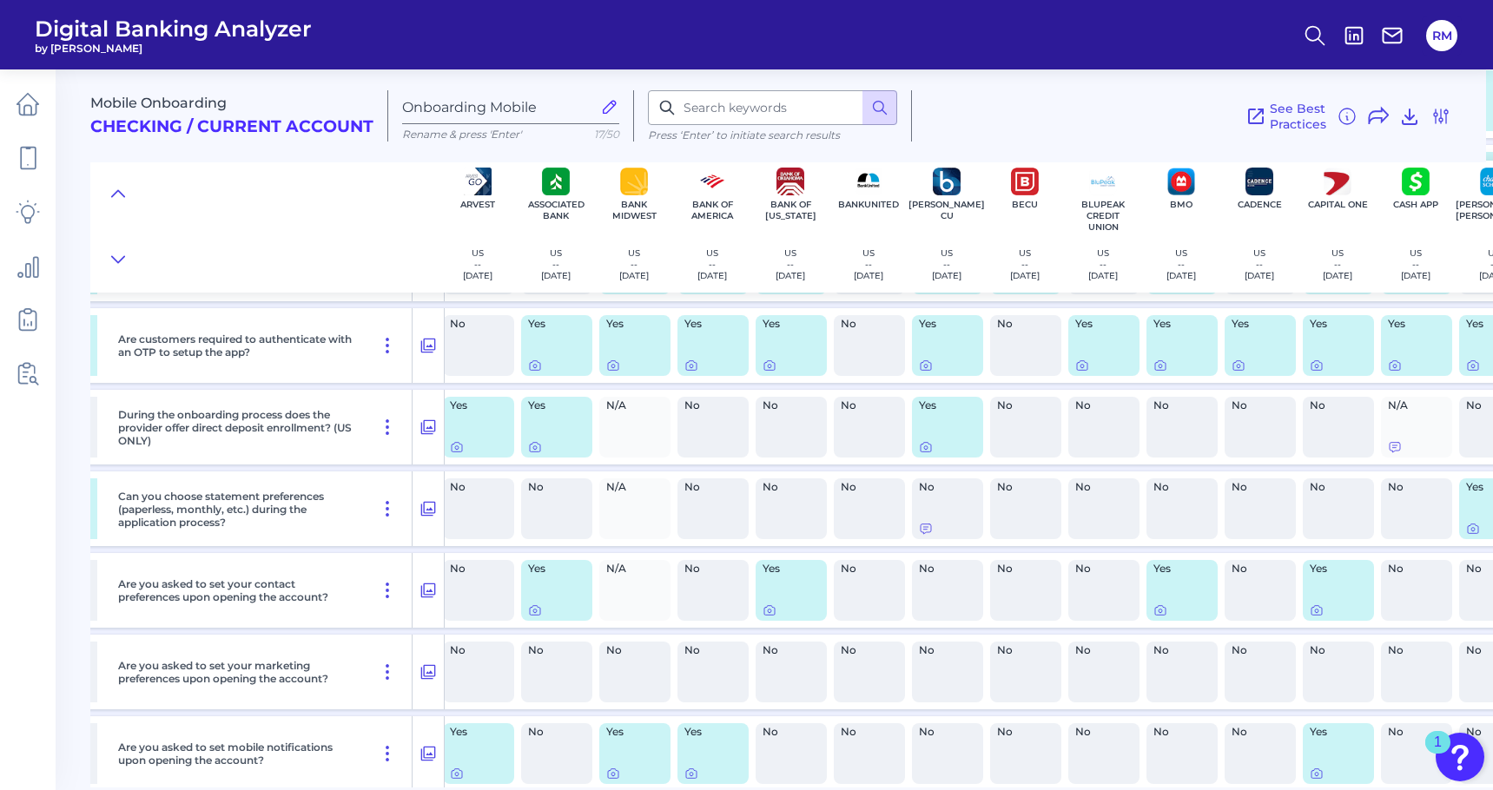
scroll to position [512, 397]
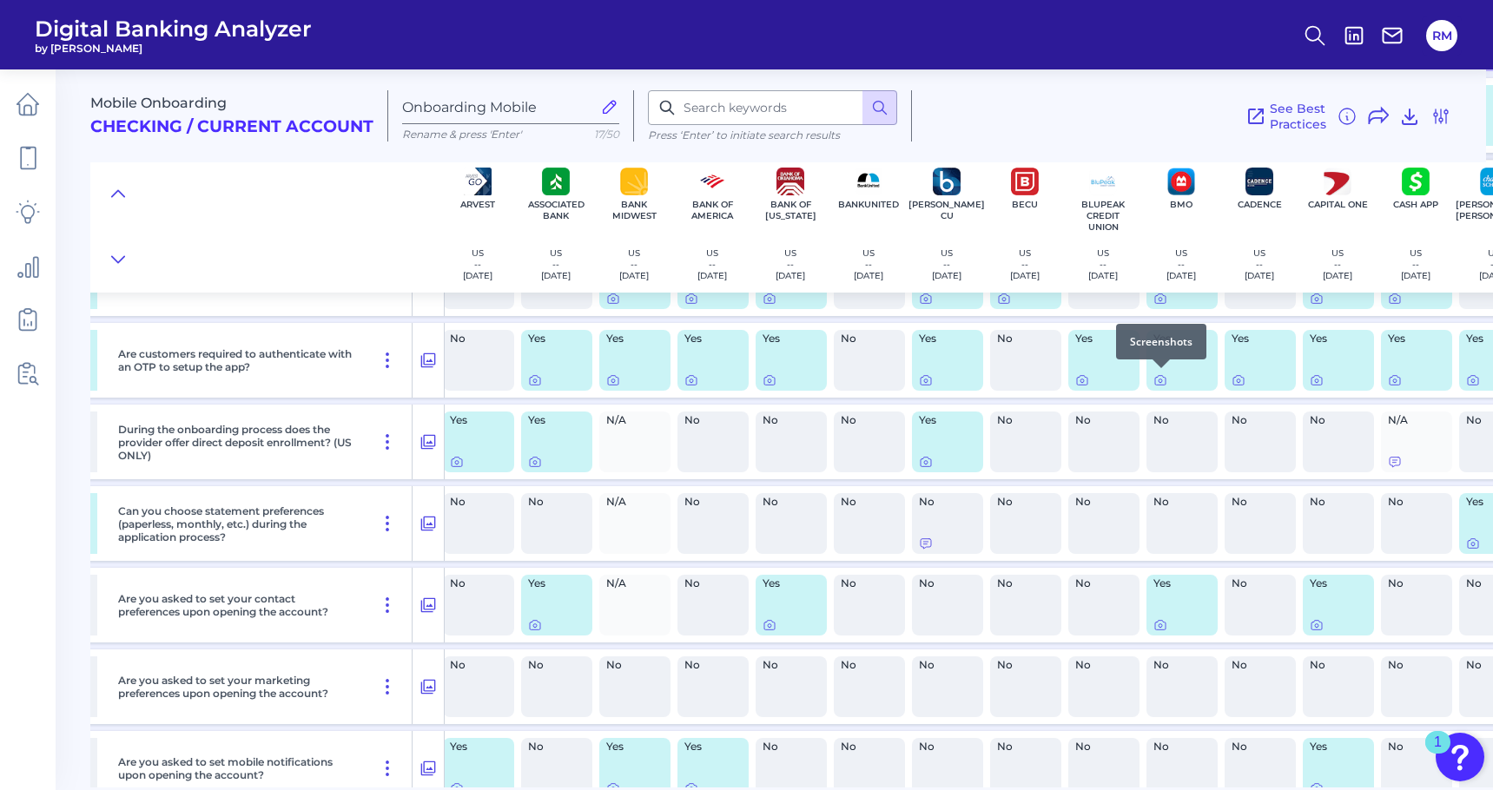
click at [1164, 375] on div at bounding box center [1161, 368] width 17 height 17
click at [1160, 380] on icon at bounding box center [1160, 380] width 14 height 14
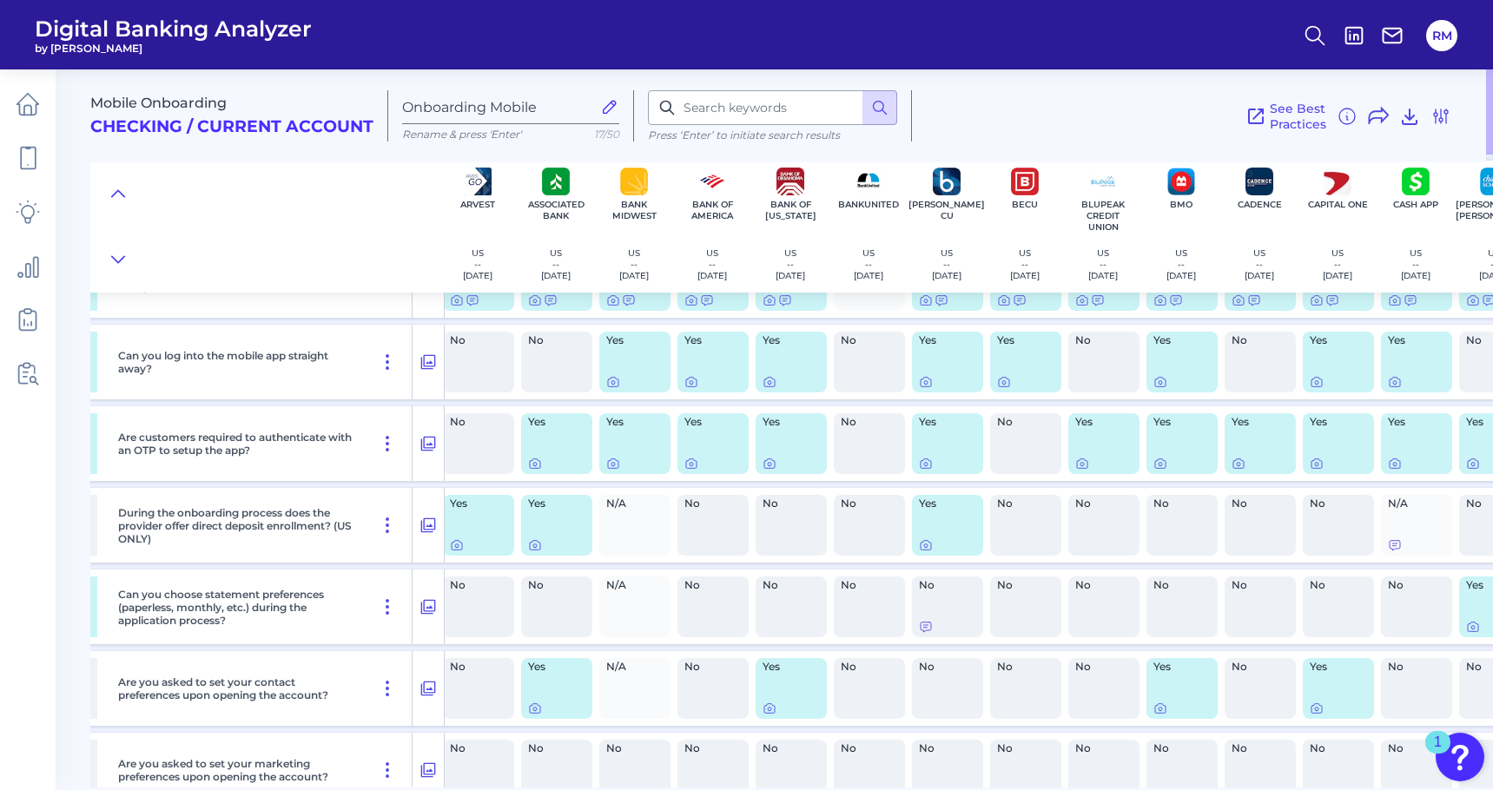
scroll to position [411, 397]
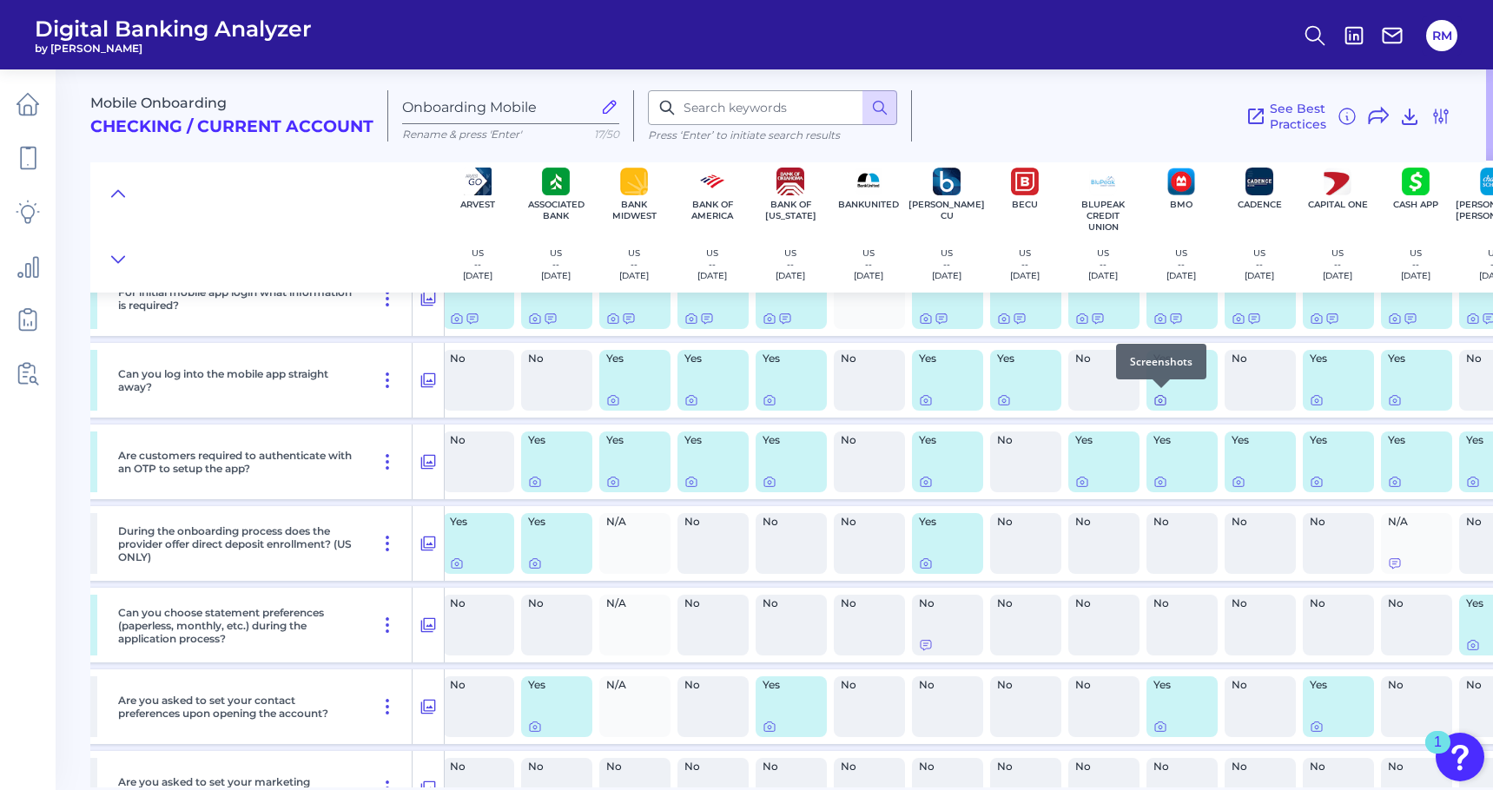
click at [1159, 392] on div at bounding box center [1161, 388] width 17 height 17
click at [1159, 396] on div at bounding box center [1161, 388] width 17 height 17
click at [1159, 398] on icon at bounding box center [1160, 400] width 14 height 14
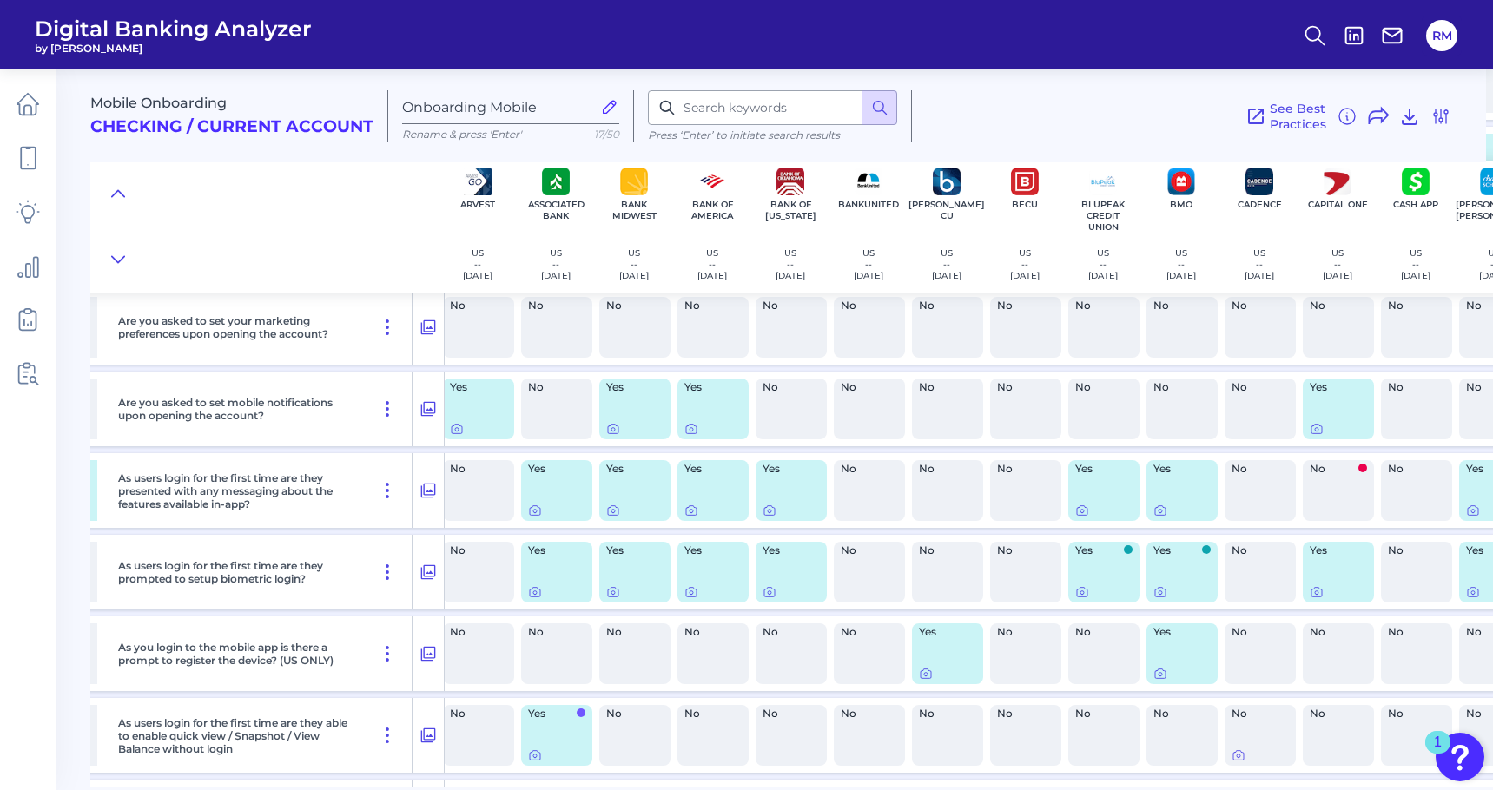
scroll to position [987, 397]
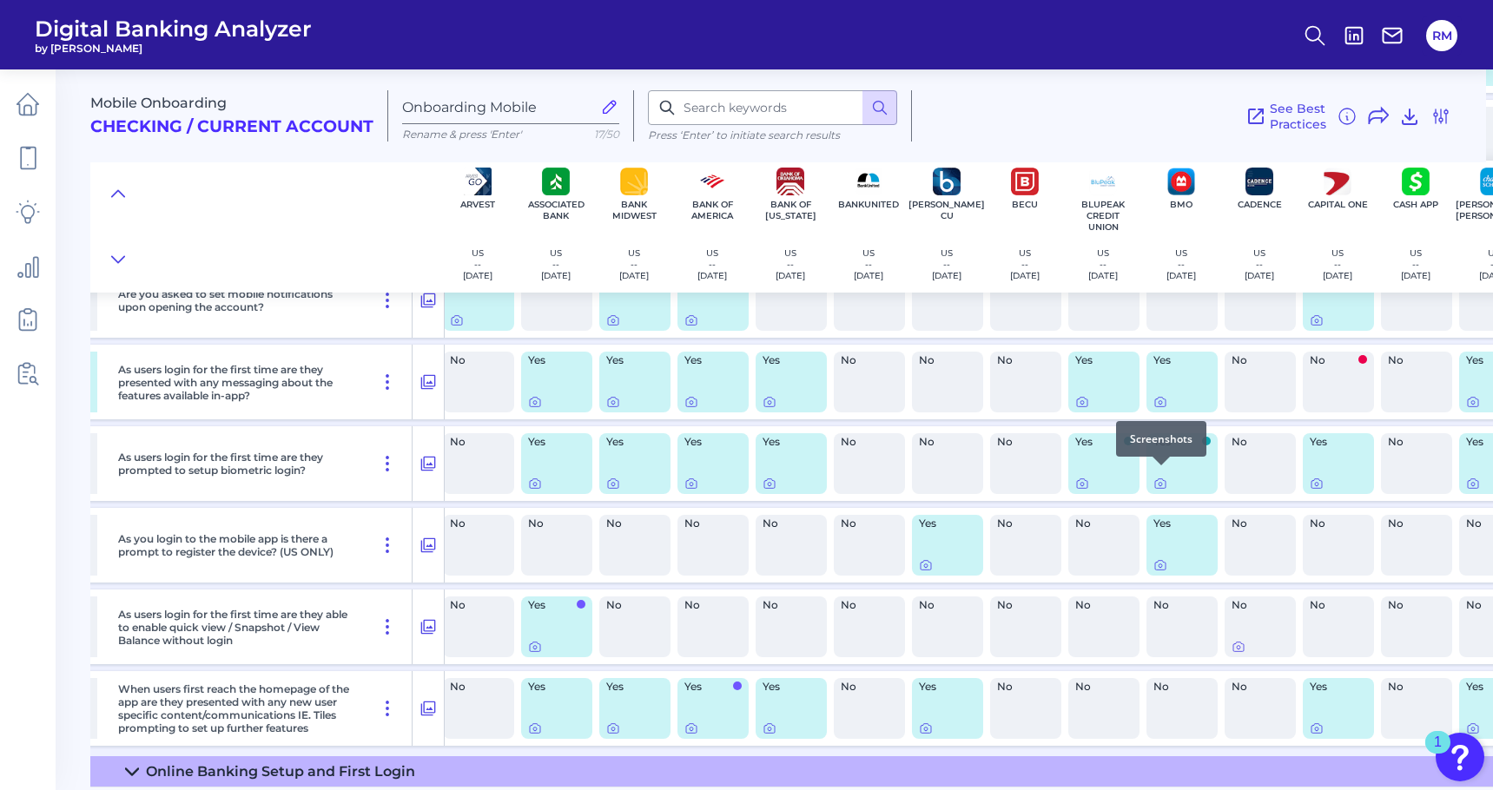
click at [1160, 473] on div at bounding box center [1161, 465] width 17 height 17
click at [1159, 477] on icon at bounding box center [1160, 484] width 14 height 14
click at [1160, 551] on div at bounding box center [1161, 547] width 17 height 17
click at [1160, 559] on icon at bounding box center [1160, 566] width 14 height 14
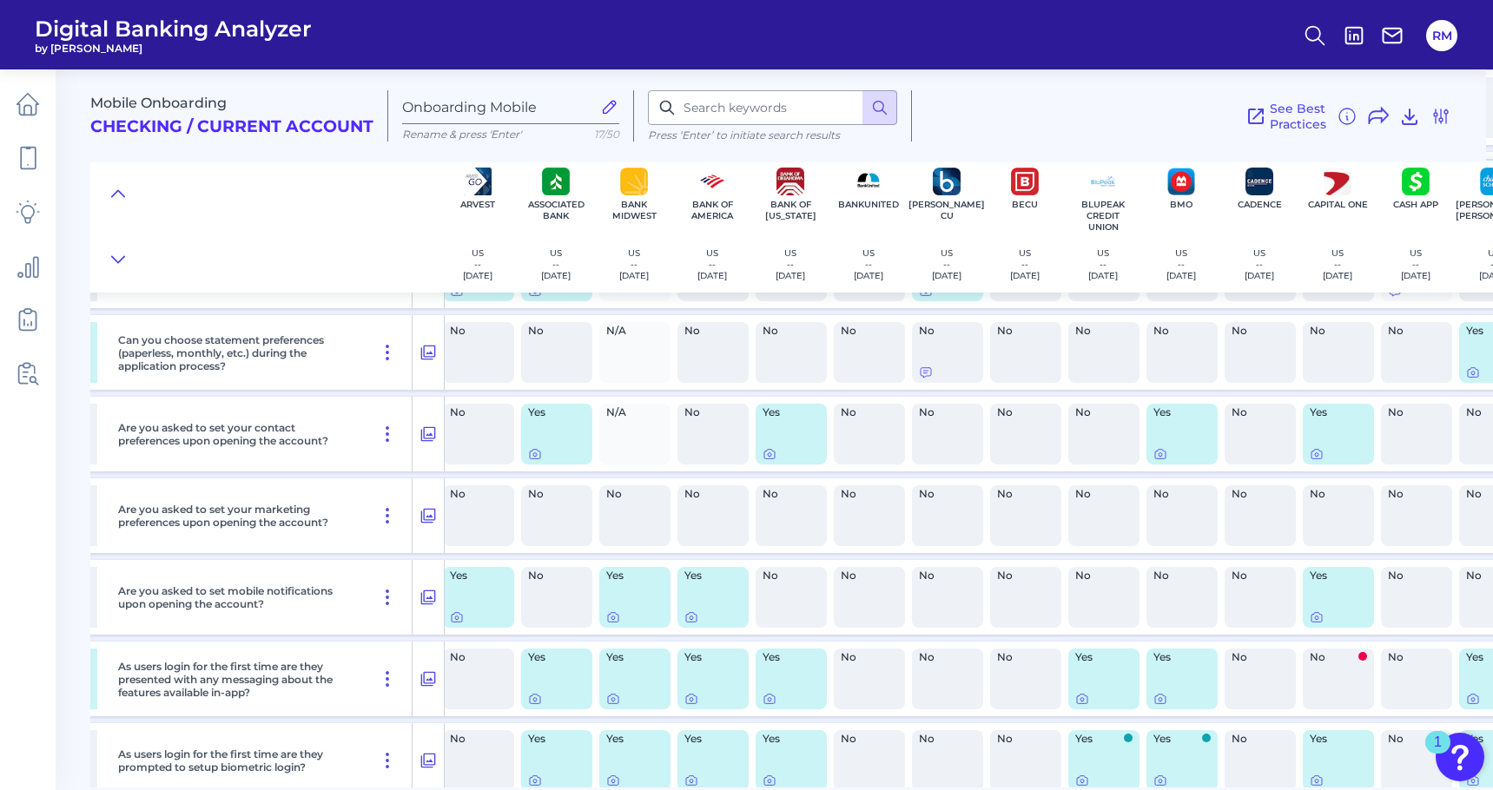
scroll to position [641, 397]
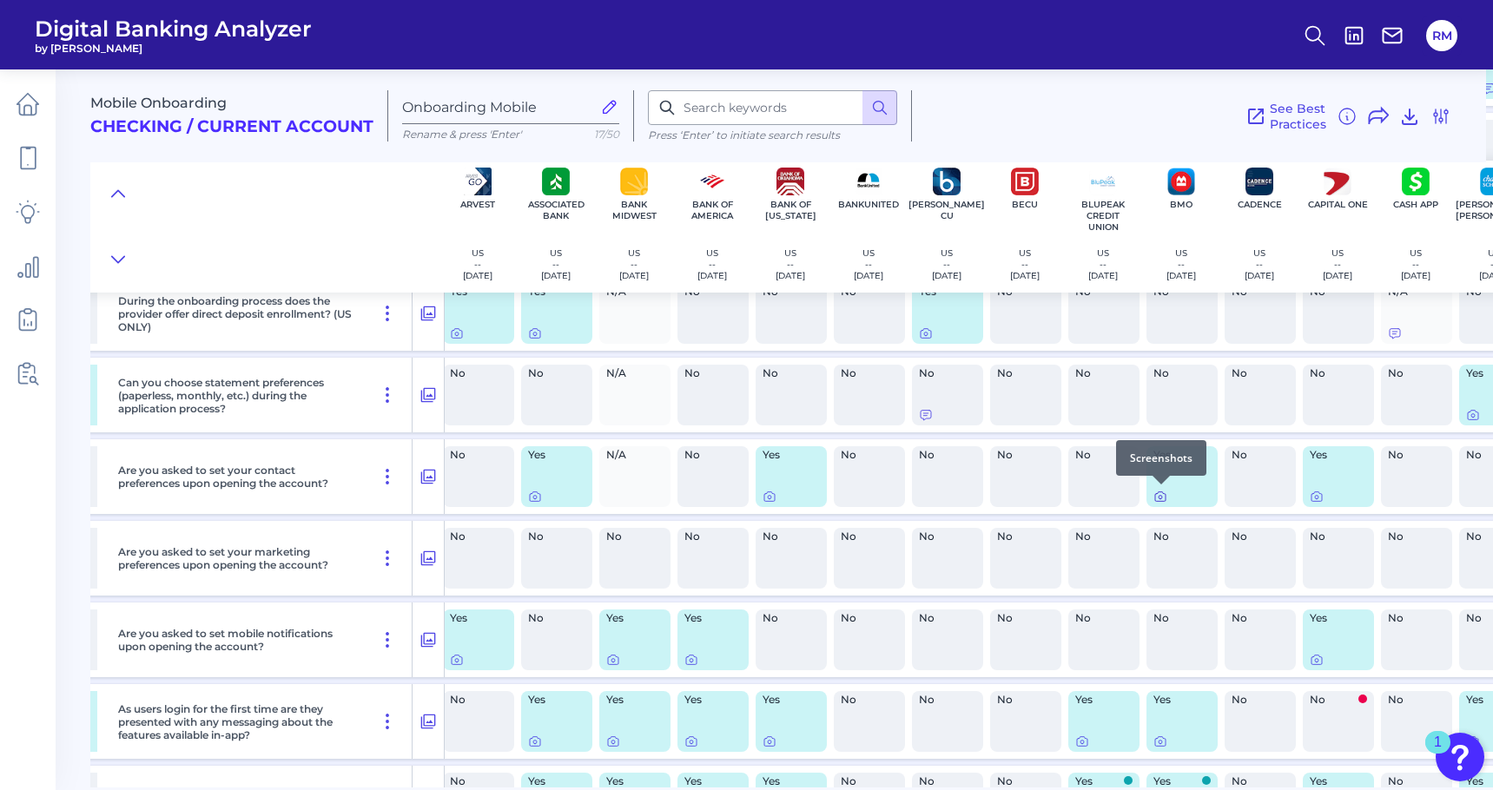
click at [1162, 496] on icon at bounding box center [1160, 497] width 14 height 14
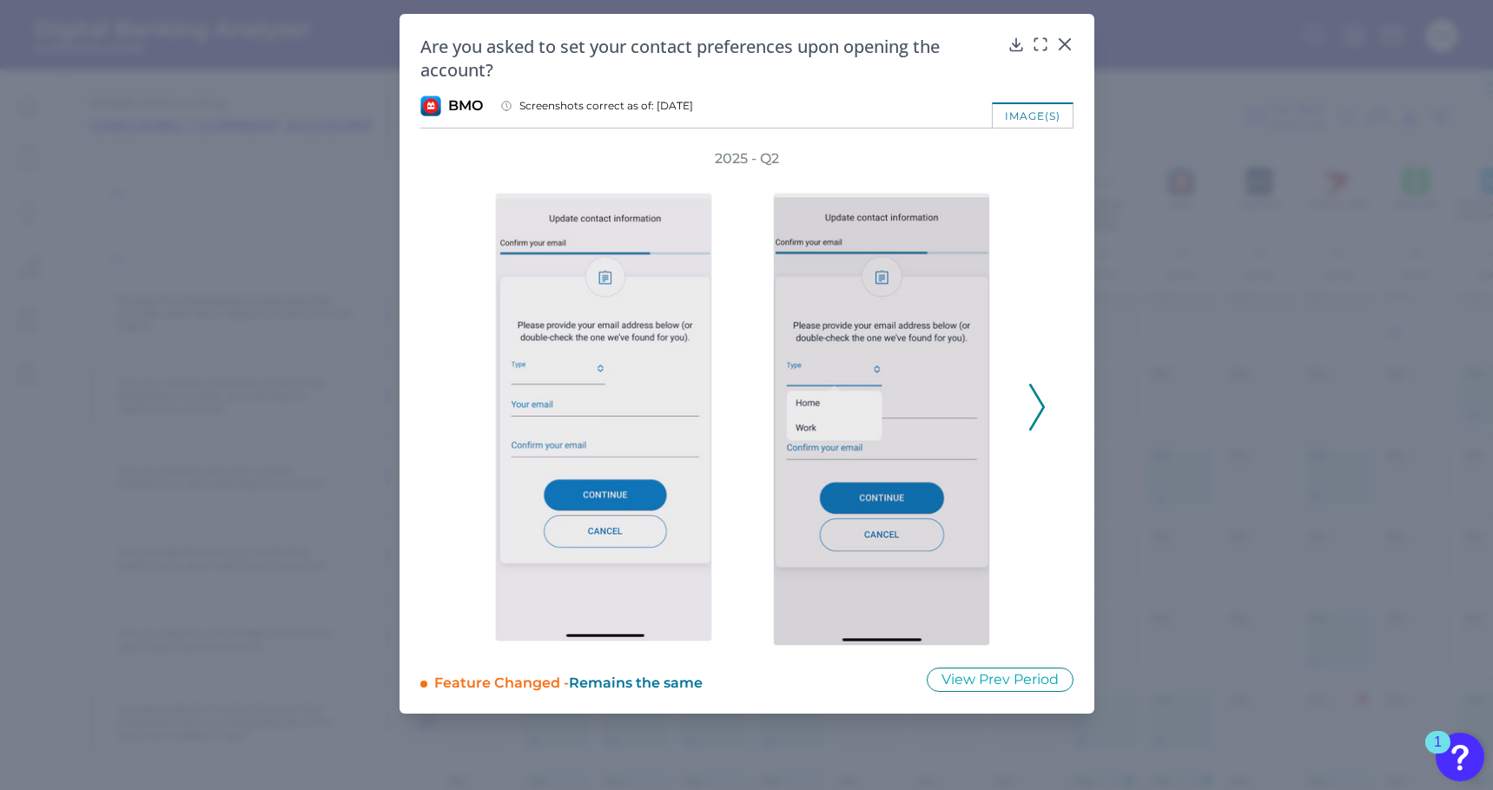
click at [1072, 44] on icon at bounding box center [1064, 44] width 17 height 17
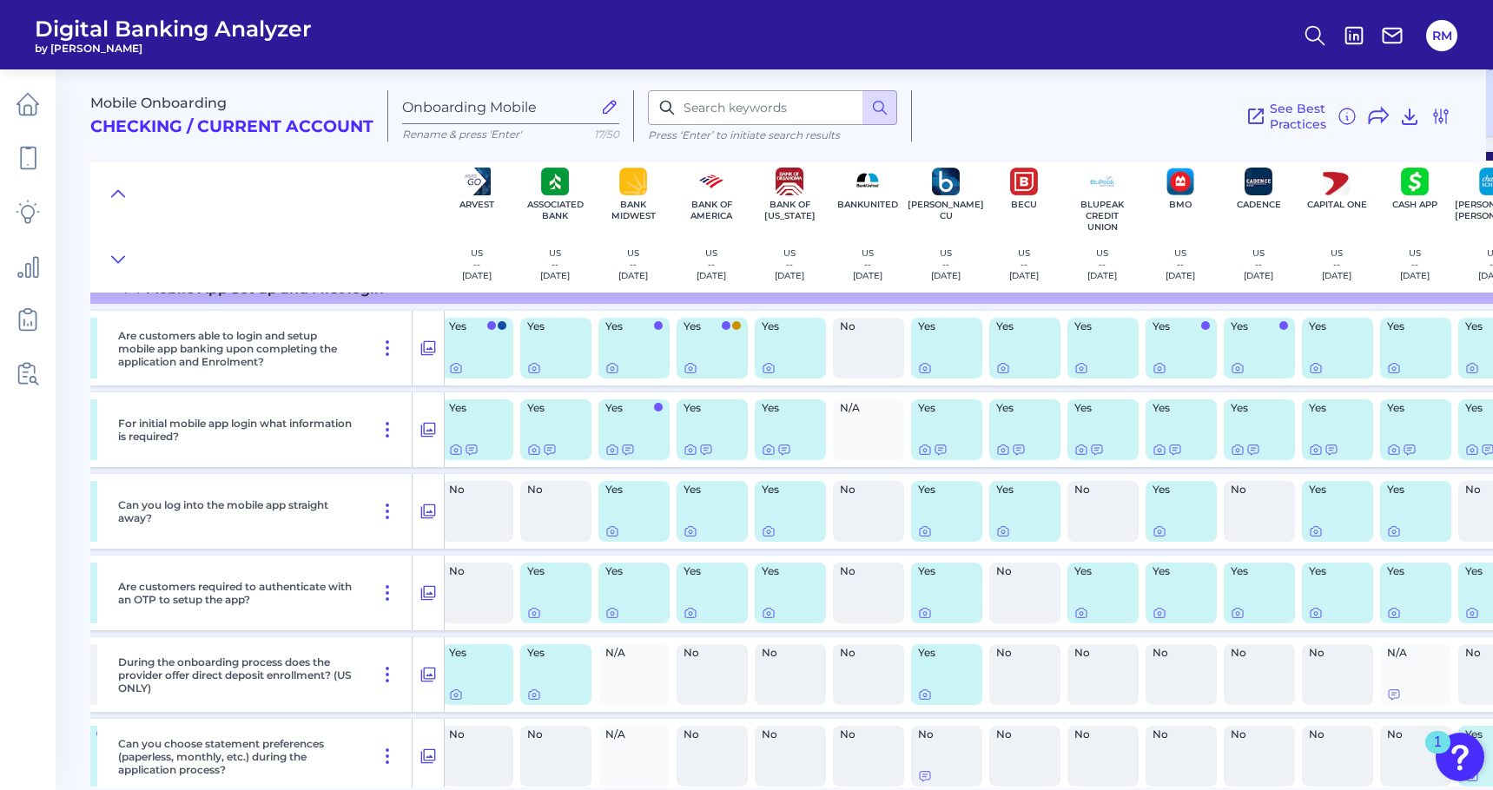
scroll to position [261, 398]
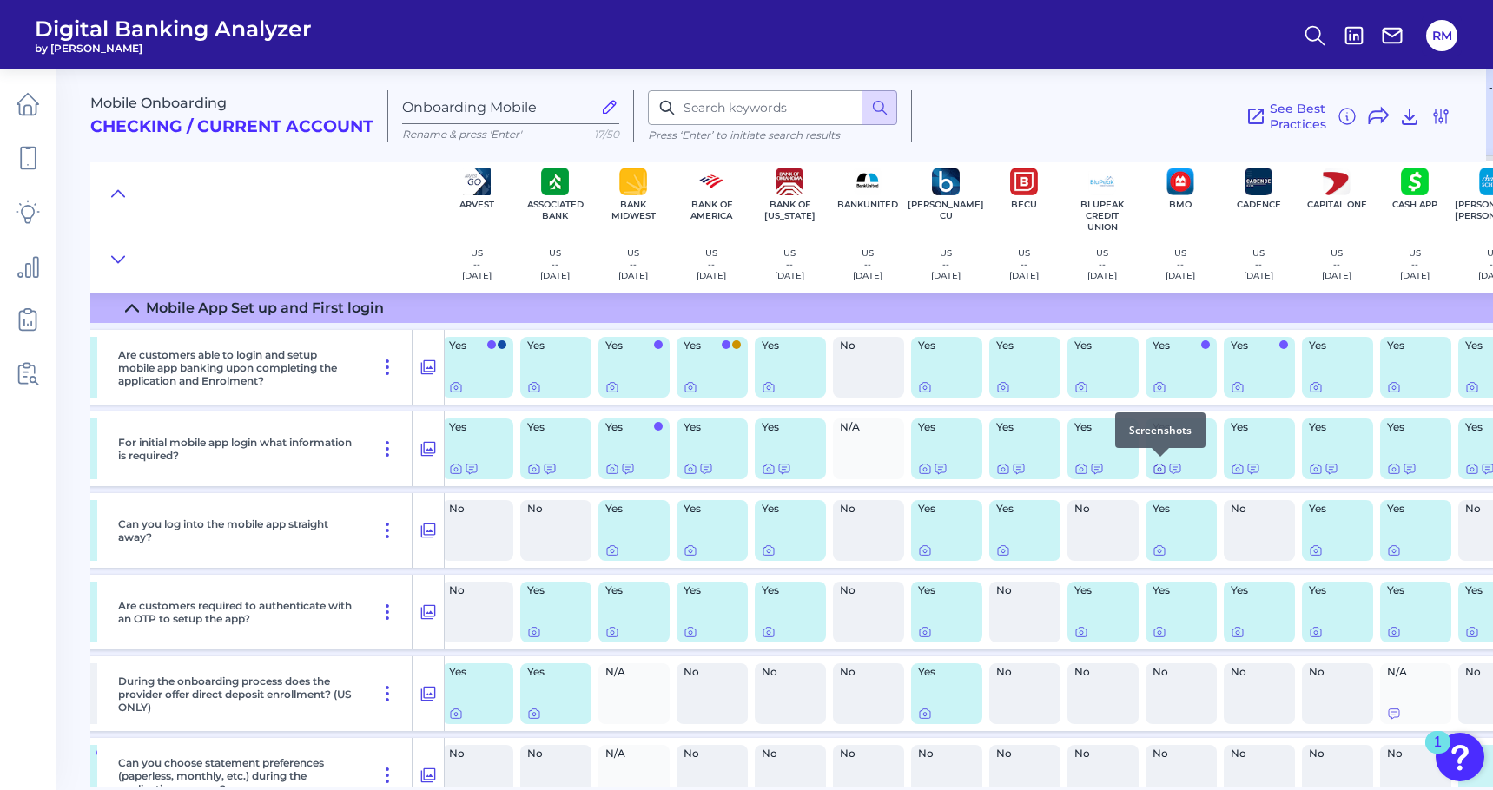
click at [1154, 466] on icon at bounding box center [1160, 469] width 14 height 14
click at [1159, 387] on icon at bounding box center [1159, 388] width 3 height 3
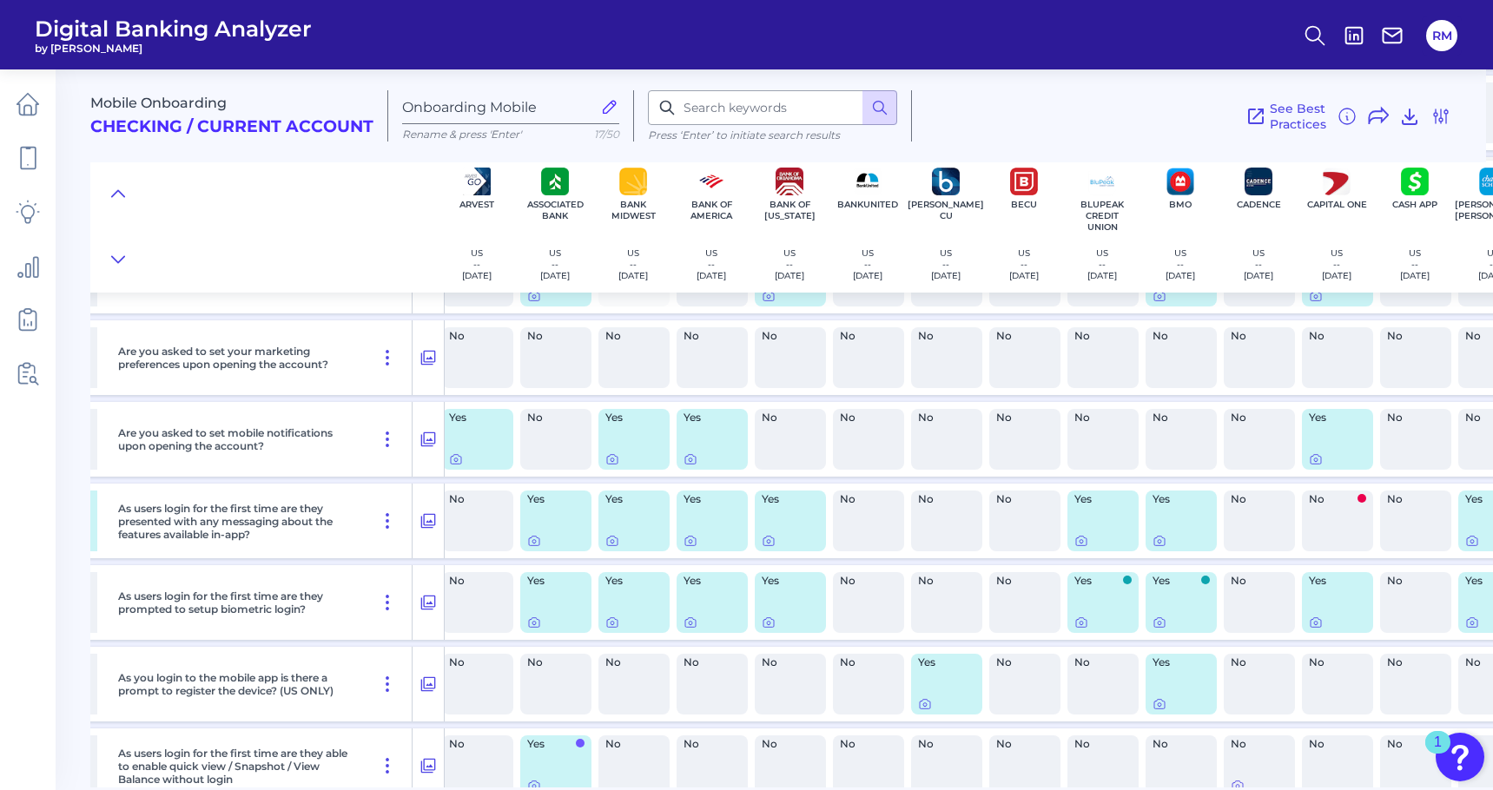
scroll to position [873, 398]
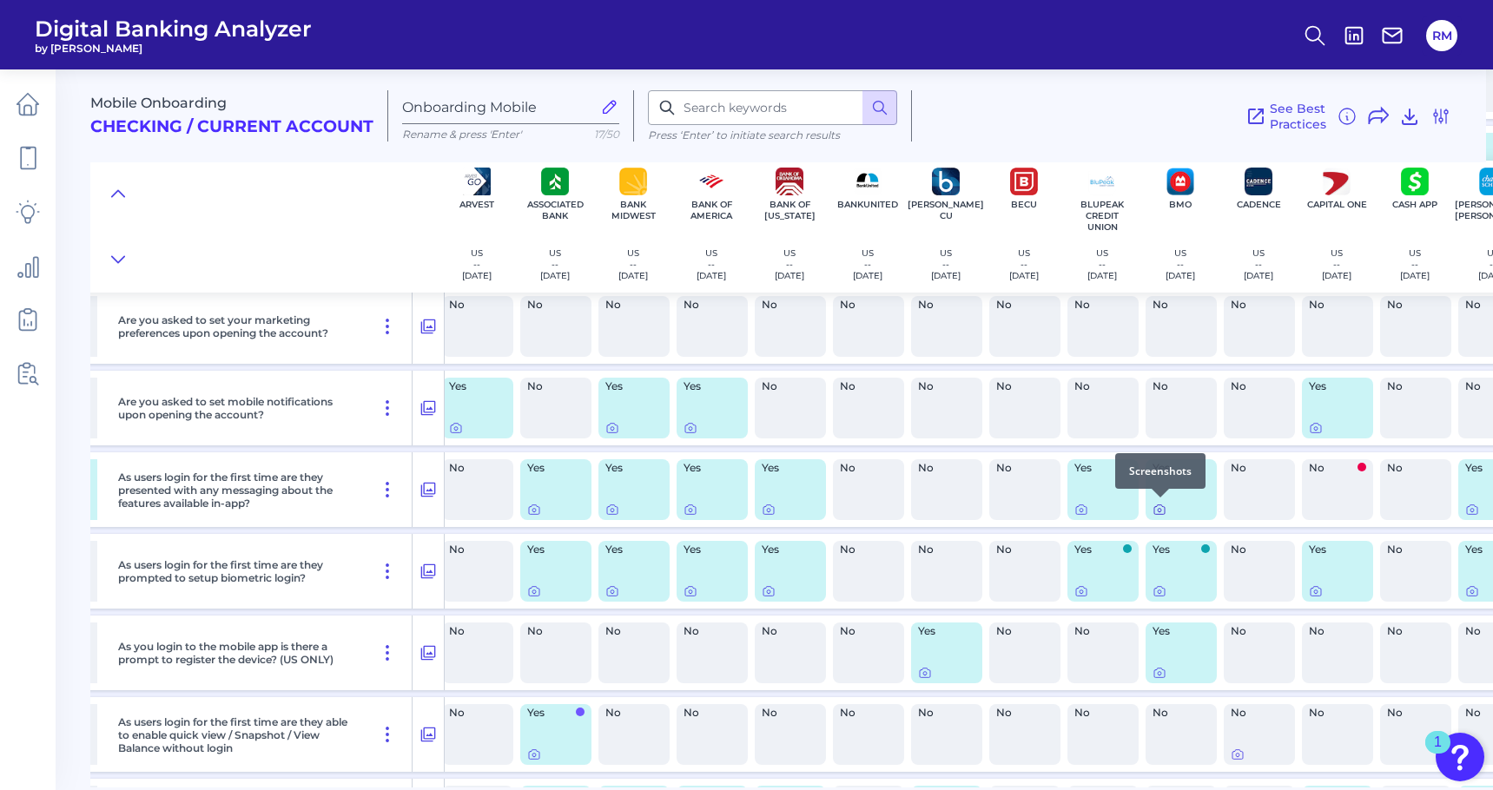
click at [1160, 505] on div at bounding box center [1160, 497] width 17 height 17
click at [1160, 512] on icon at bounding box center [1160, 510] width 14 height 14
